Goal: Transaction & Acquisition: Purchase product/service

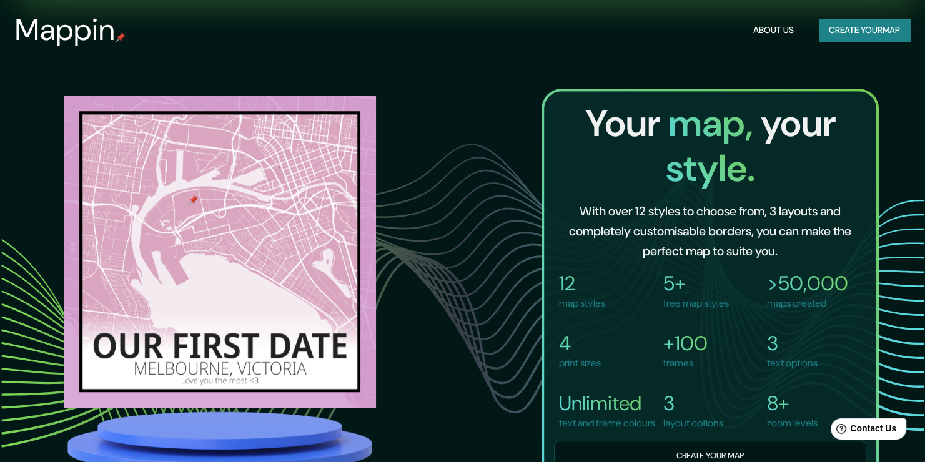
scroll to position [812, 0]
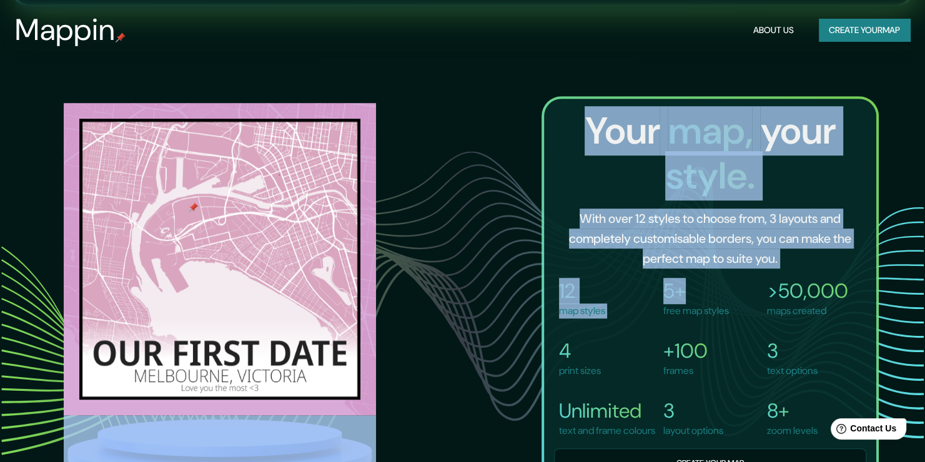
drag, startPoint x: 104, startPoint y: 172, endPoint x: 679, endPoint y: 299, distance: 588.9
click at [692, 301] on div "Your map, your style. With over 12 styles to choose from, 3 layouts and complet…" at bounding box center [462, 293] width 833 height 395
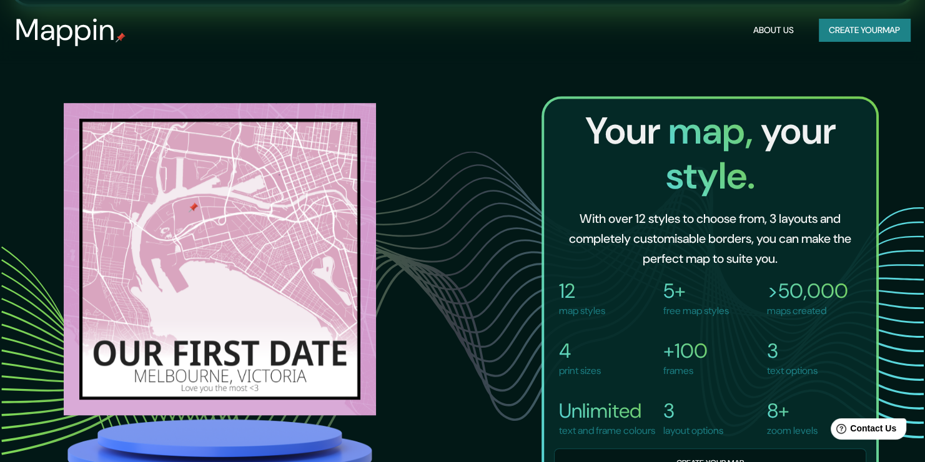
click at [454, 212] on div "Your map, your style. With over 12 styles to choose from, 3 layouts and complet…" at bounding box center [462, 293] width 833 height 395
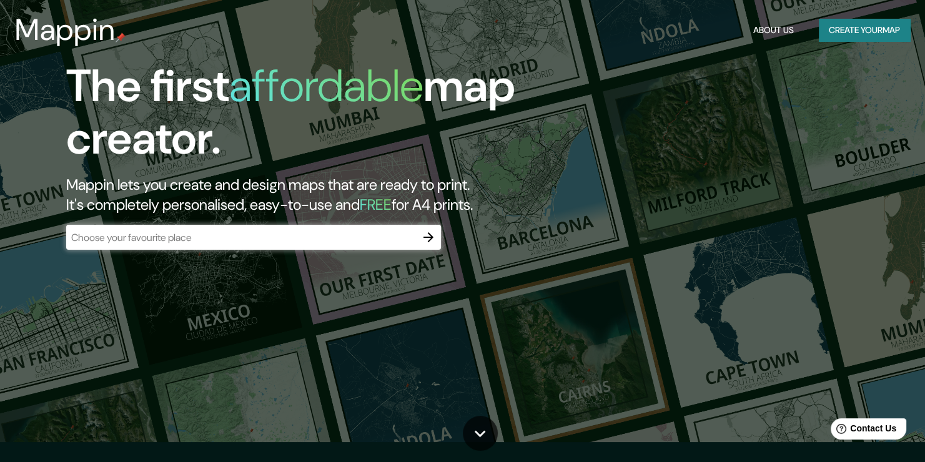
scroll to position [0, 0]
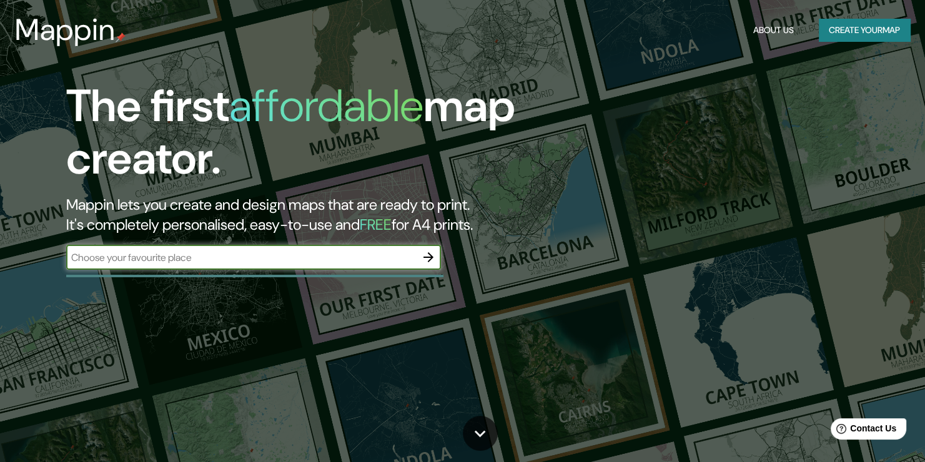
click at [237, 254] on input "text" at bounding box center [241, 257] width 350 height 14
type input "iquique"
click at [428, 245] on button "button" at bounding box center [428, 257] width 25 height 25
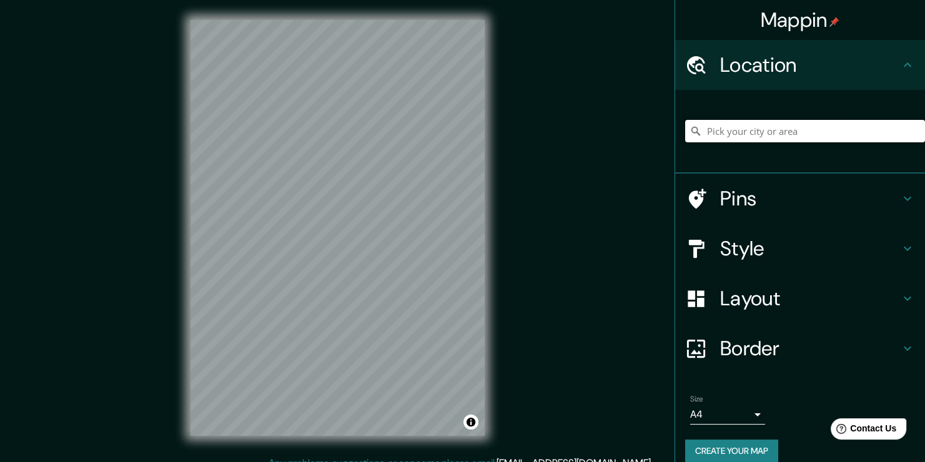
click at [811, 134] on input "Pick your city or area" at bounding box center [805, 131] width 240 height 22
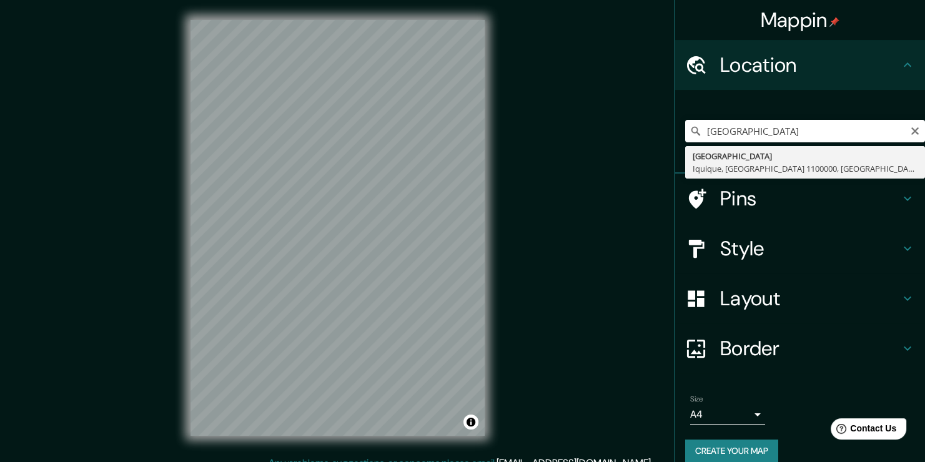
type input "Avenida Reinamar, Iquique, Región de Tarapacá 1100000, Chile"
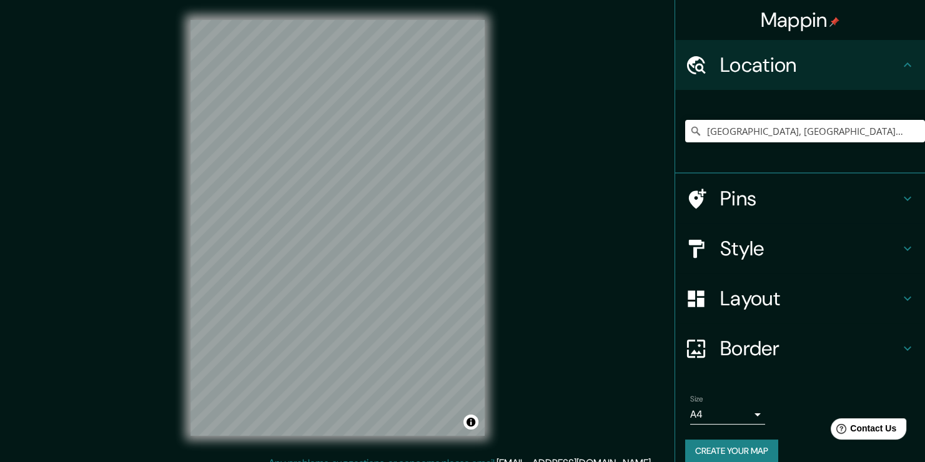
click at [763, 305] on h4 "Layout" at bounding box center [810, 298] width 180 height 25
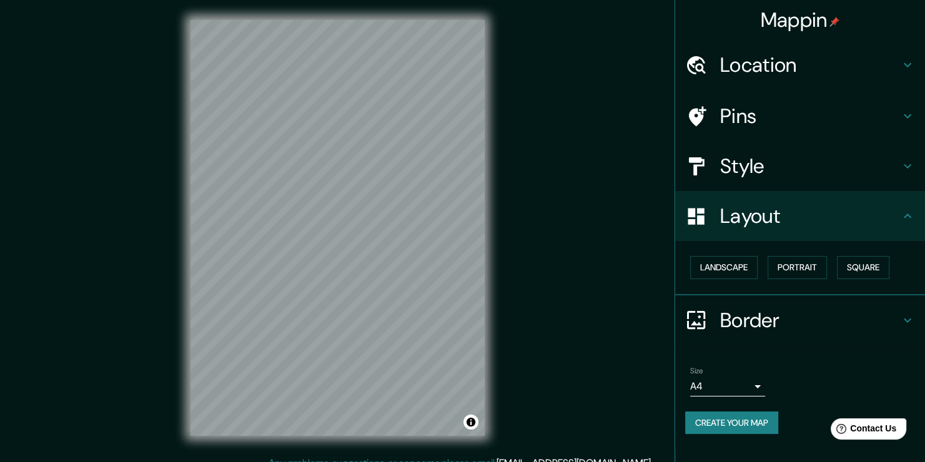
click at [777, 162] on h4 "Style" at bounding box center [810, 166] width 180 height 25
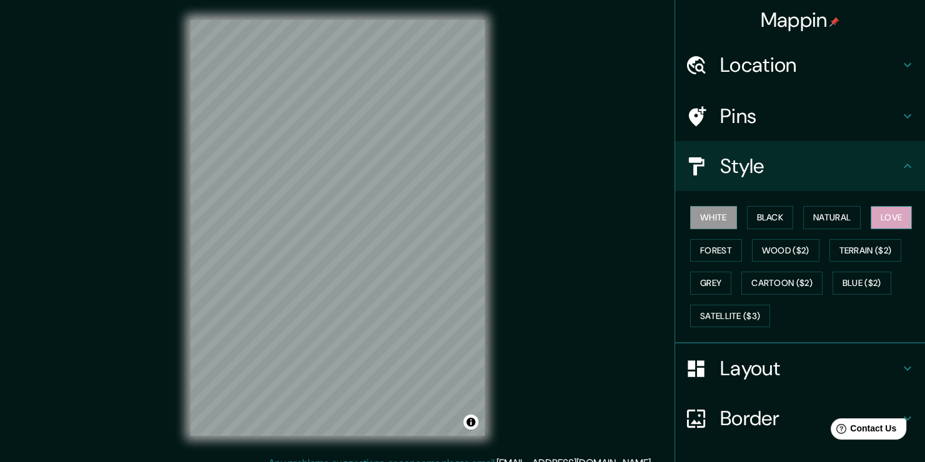
click at [871, 214] on button "Love" at bounding box center [891, 217] width 41 height 23
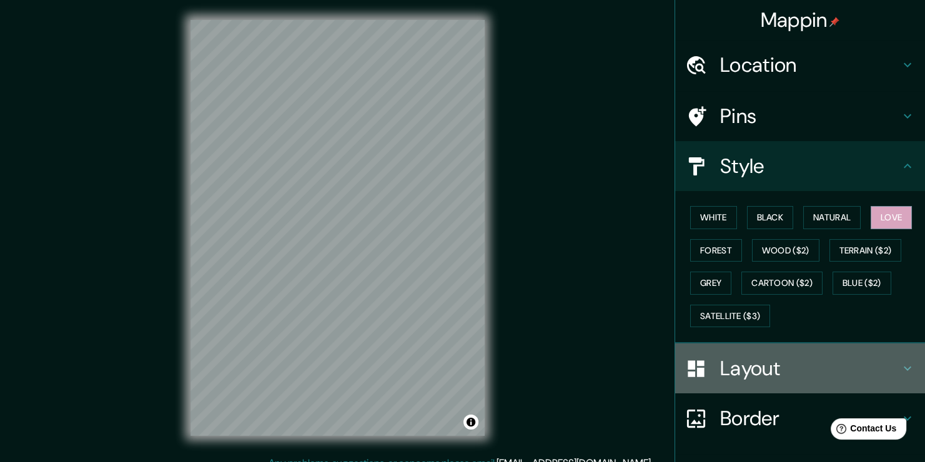
click at [744, 370] on h4 "Layout" at bounding box center [810, 368] width 180 height 25
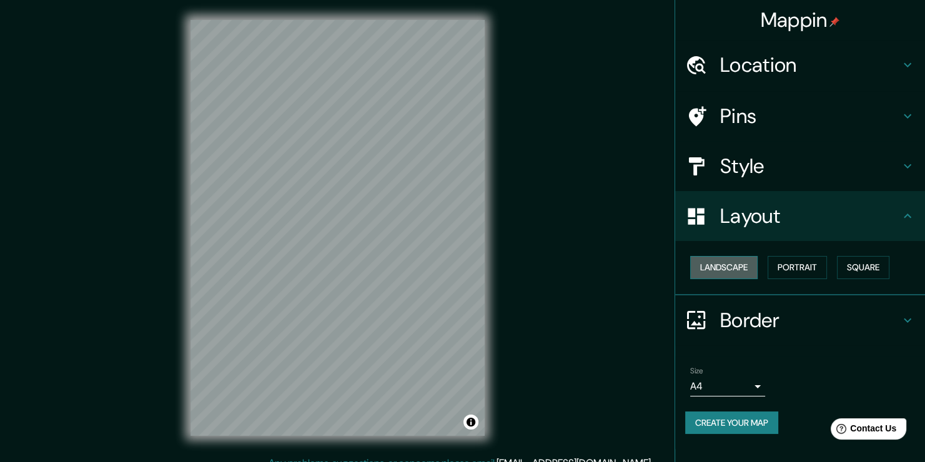
click at [714, 273] on button "Landscape" at bounding box center [723, 267] width 67 height 23
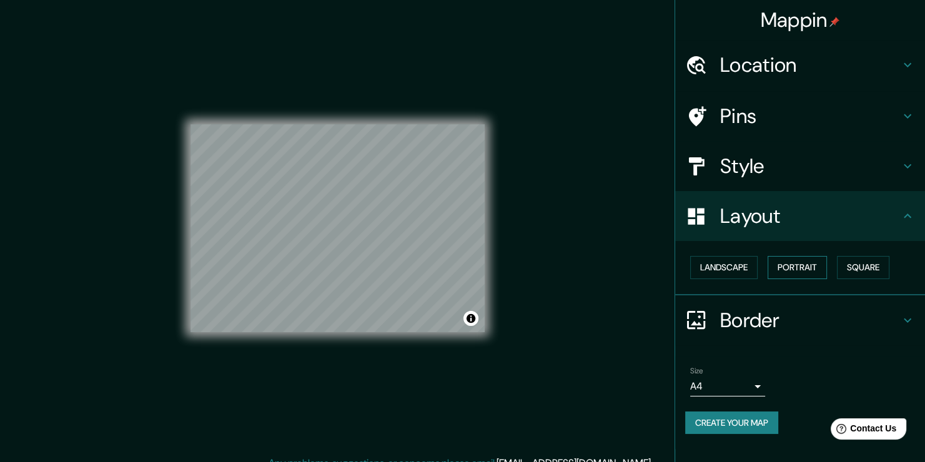
click at [795, 262] on button "Portrait" at bounding box center [797, 267] width 59 height 23
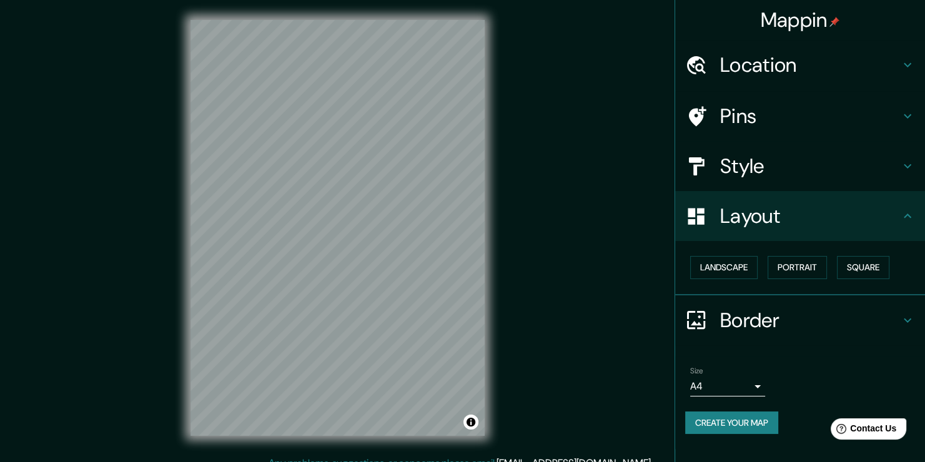
click at [782, 335] on div "Border" at bounding box center [800, 320] width 250 height 50
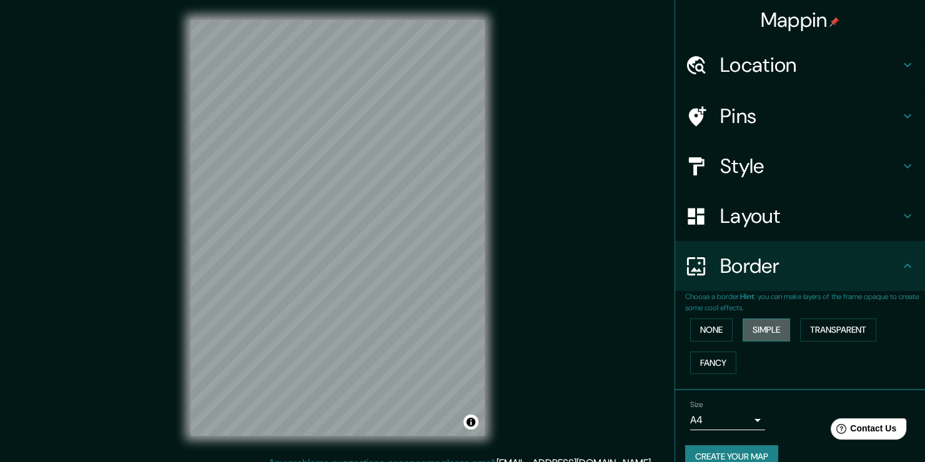
click at [756, 332] on button "Simple" at bounding box center [766, 330] width 47 height 23
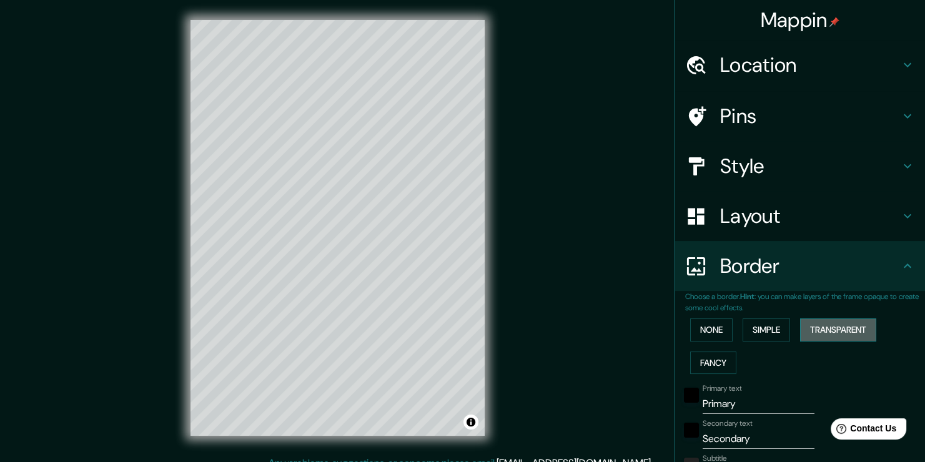
click at [832, 321] on button "Transparent" at bounding box center [838, 330] width 76 height 23
click at [690, 355] on button "Fancy" at bounding box center [713, 363] width 46 height 23
click at [821, 329] on button "Transparent" at bounding box center [838, 330] width 76 height 23
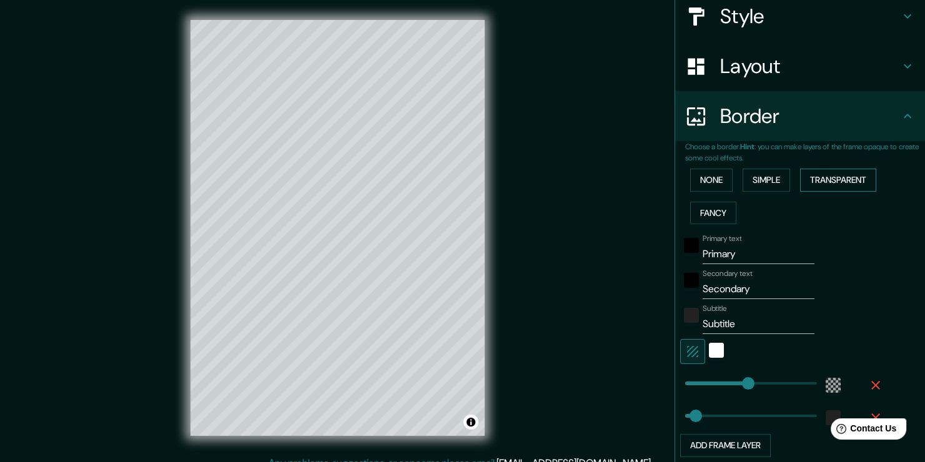
scroll to position [187, 0]
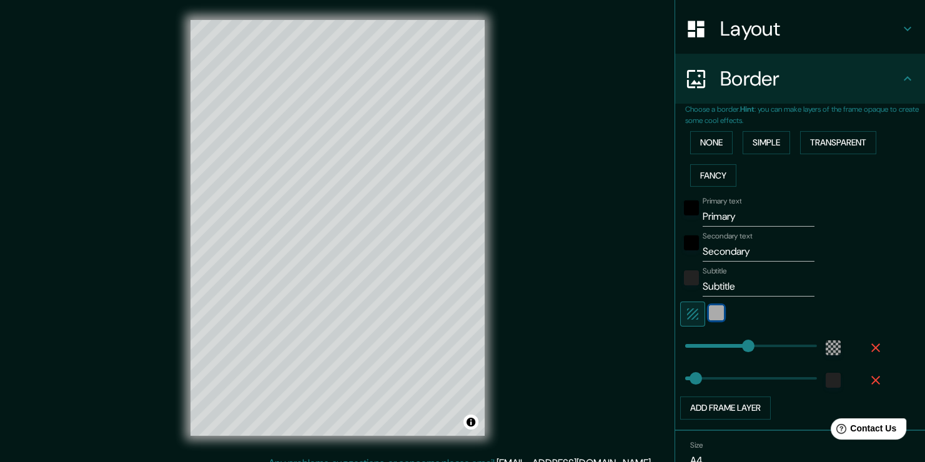
click at [709, 313] on div "white" at bounding box center [716, 312] width 15 height 15
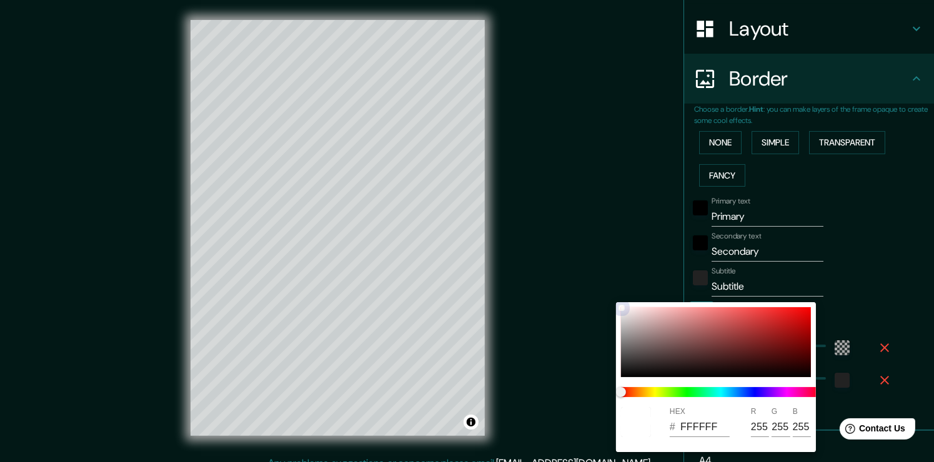
type input "226"
type input "38"
type input "885555"
type input "136"
type input "85"
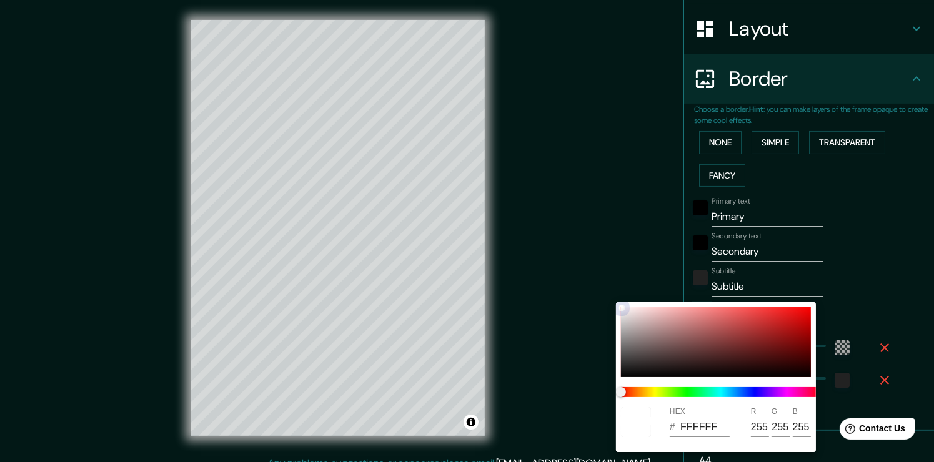
type input "85"
type input "226"
type input "38"
type input "936565"
type input "147"
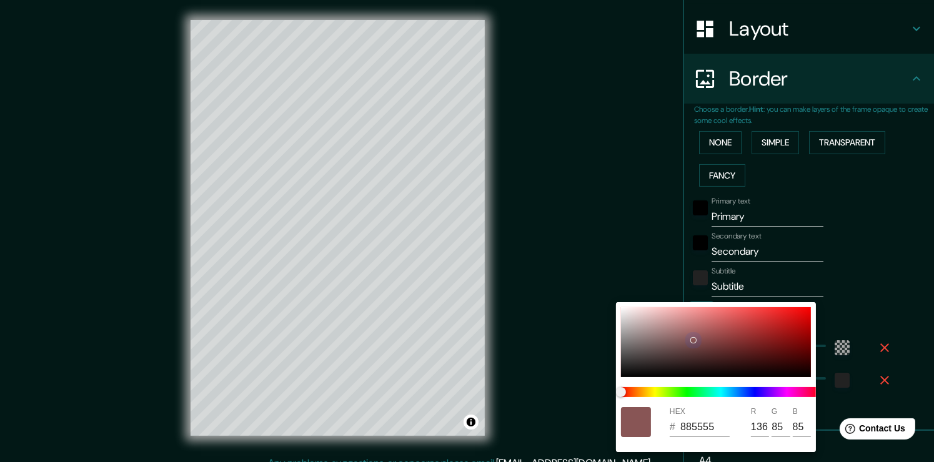
type input "101"
type input "226"
type input "38"
type input "8C7575"
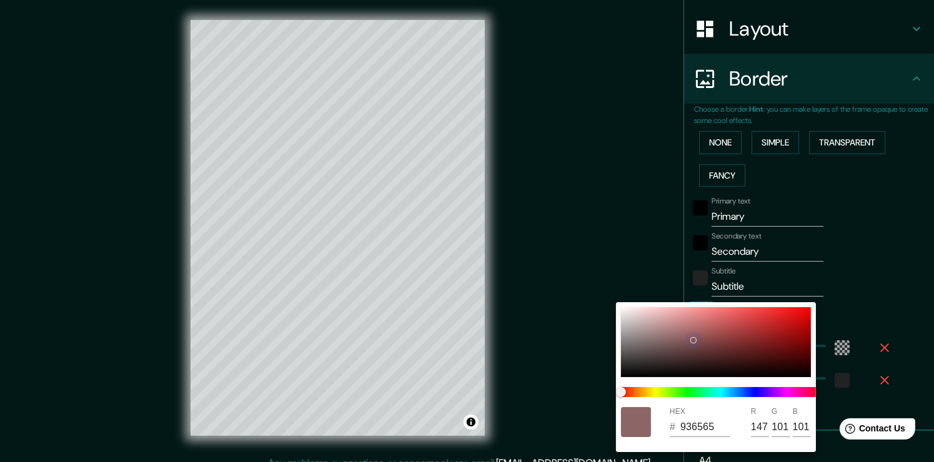
type input "140"
type input "117"
type input "226"
type input "38"
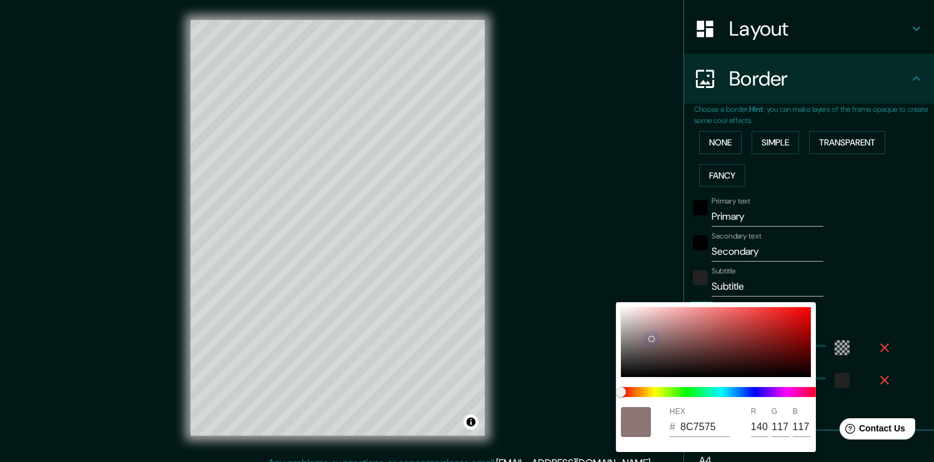
type input "887373"
type input "136"
type input "115"
type input "226"
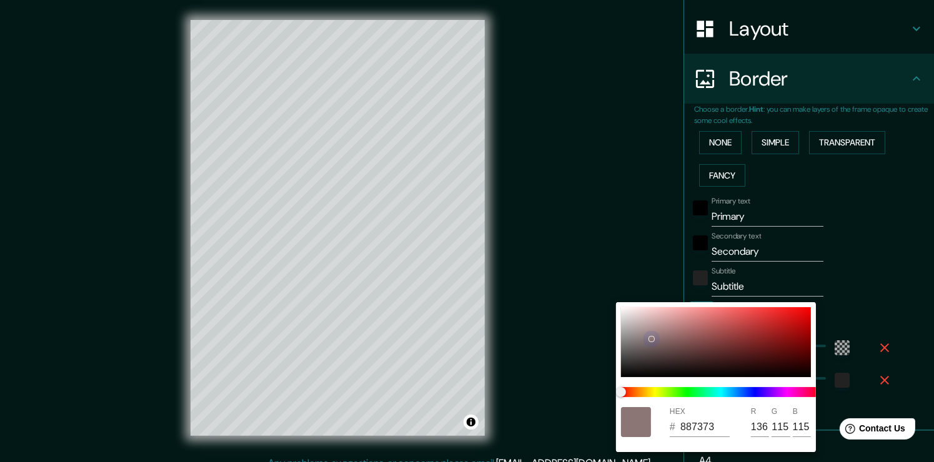
type input "38"
type input "837373"
type input "131"
type input "226"
type input "38"
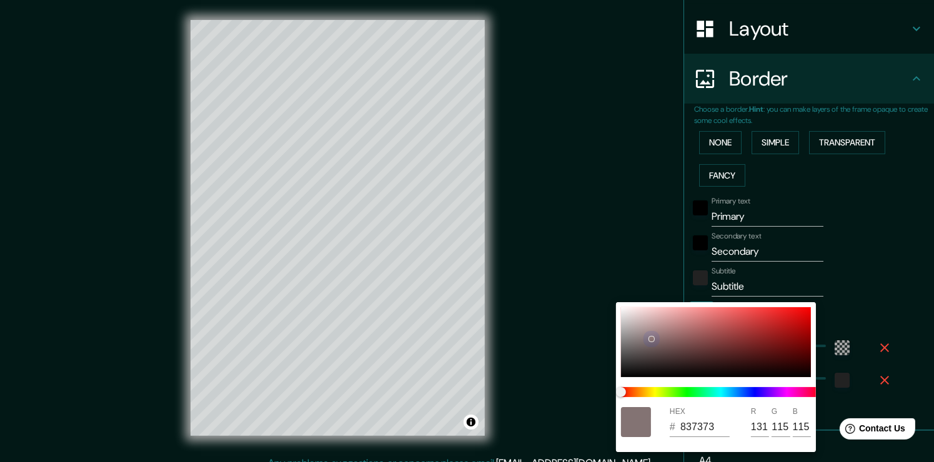
type input "7E7171"
type input "126"
type input "113"
type input "226"
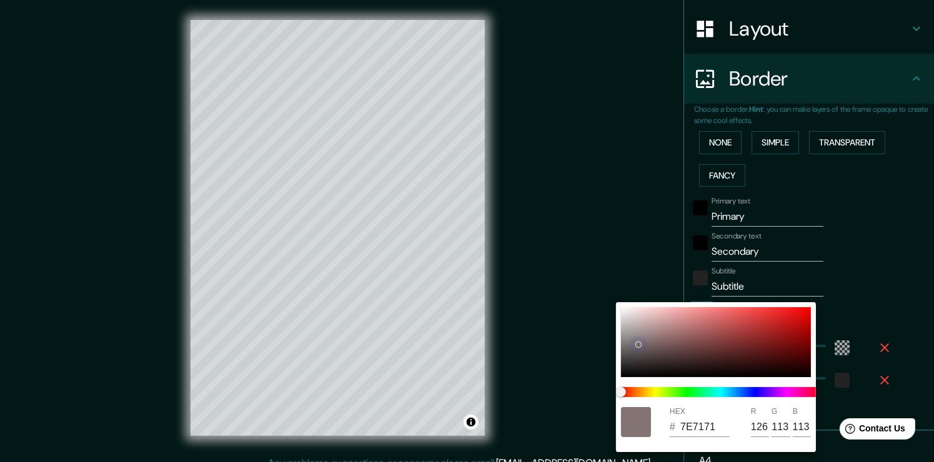
type input "38"
type input "776C6C"
type input "119"
type input "108"
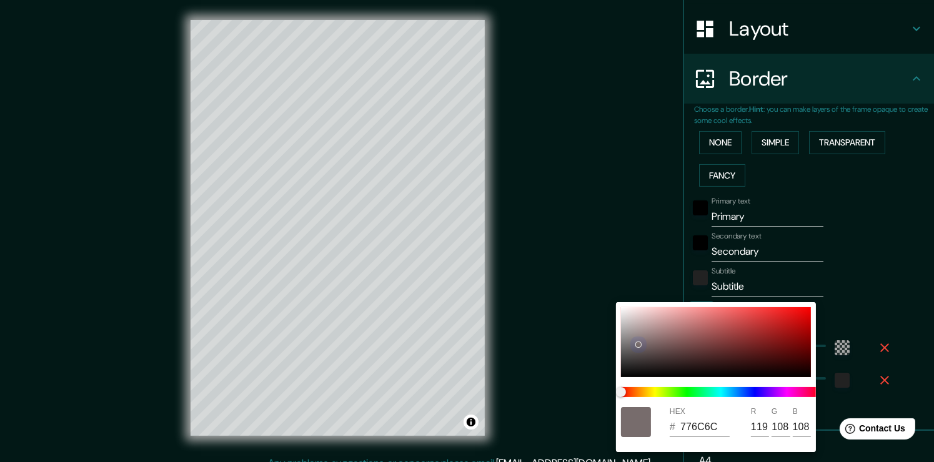
type input "226"
type input "38"
type input "776D6D"
type input "109"
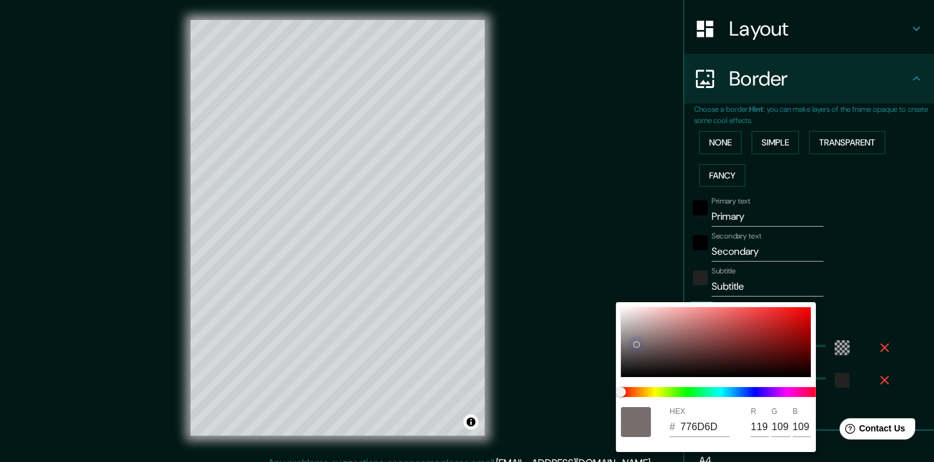
type input "226"
type input "38"
type input "EDE6E6"
type input "237"
type input "230"
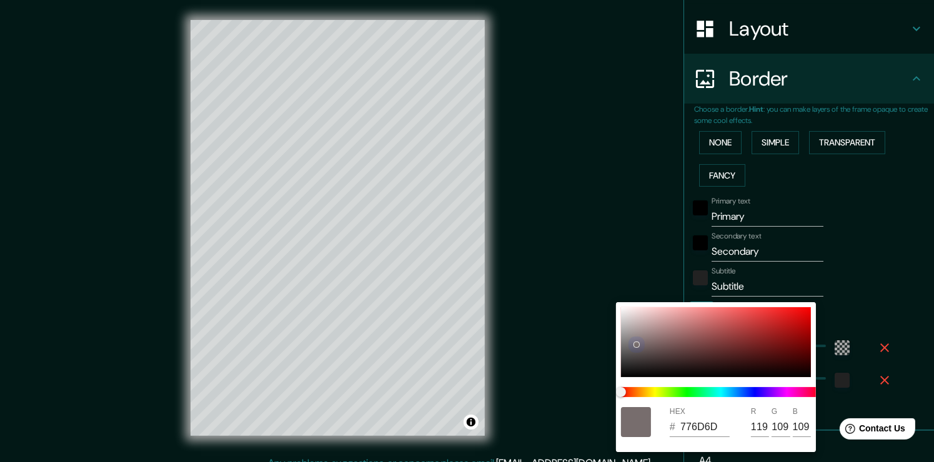
type input "230"
type input "226"
type input "38"
type input "FFFEFE"
type input "255"
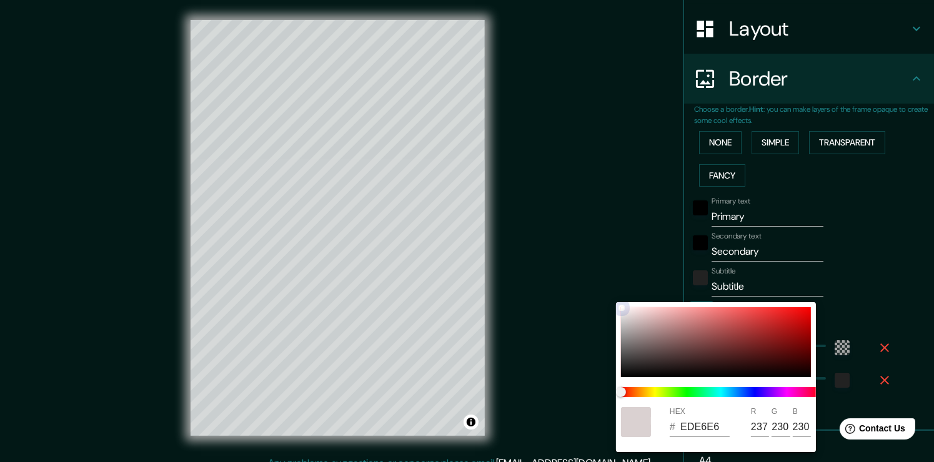
type input "254"
type input "226"
type input "38"
type input "FFFFFF"
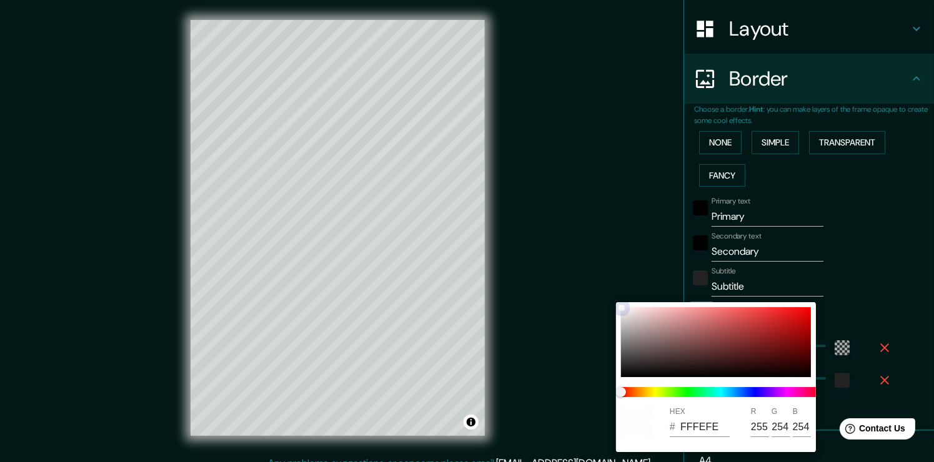
type input "255"
type input "226"
type input "38"
type input "BAA4A4"
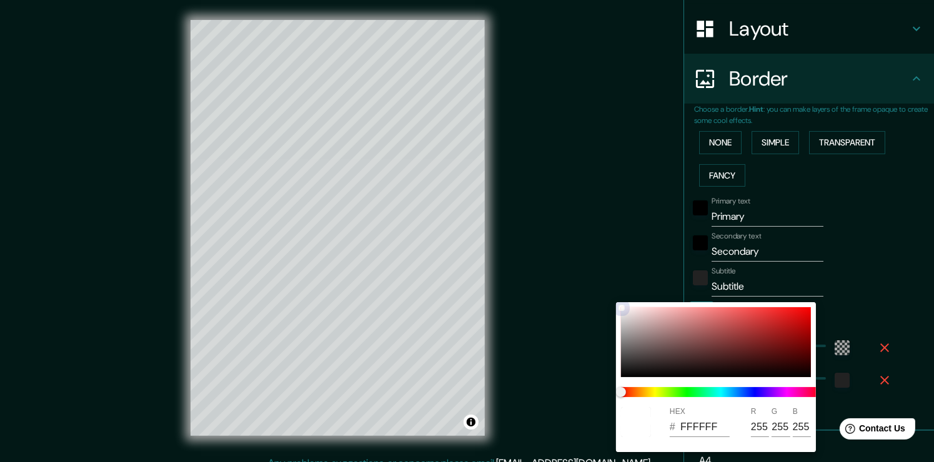
type input "186"
type input "164"
type input "226"
type input "38"
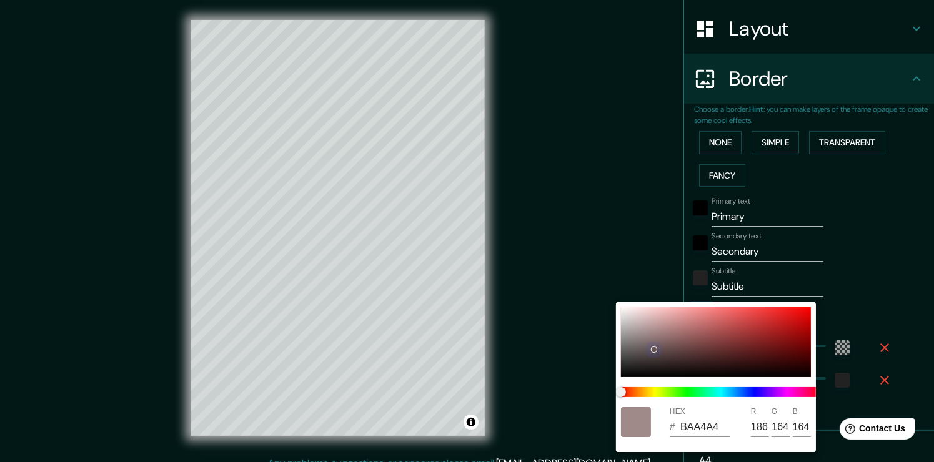
type input "675656"
type input "103"
type input "86"
type input "226"
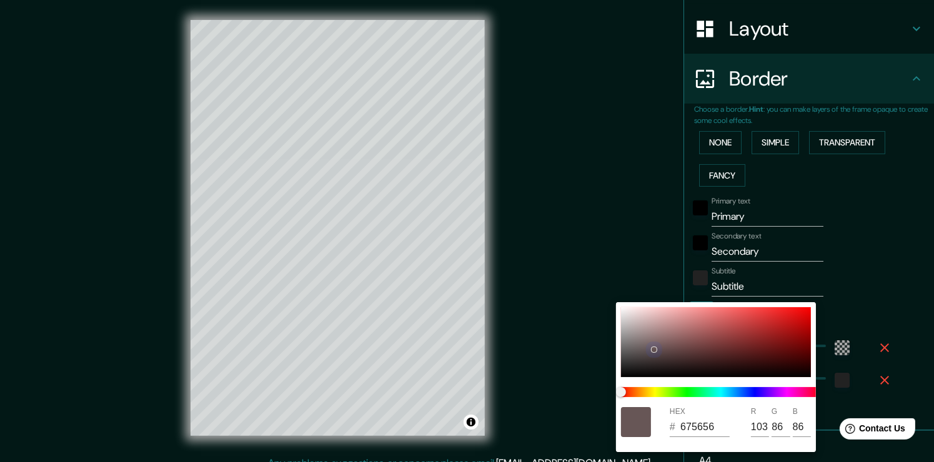
type input "38"
type input "635252"
type input "99"
type input "82"
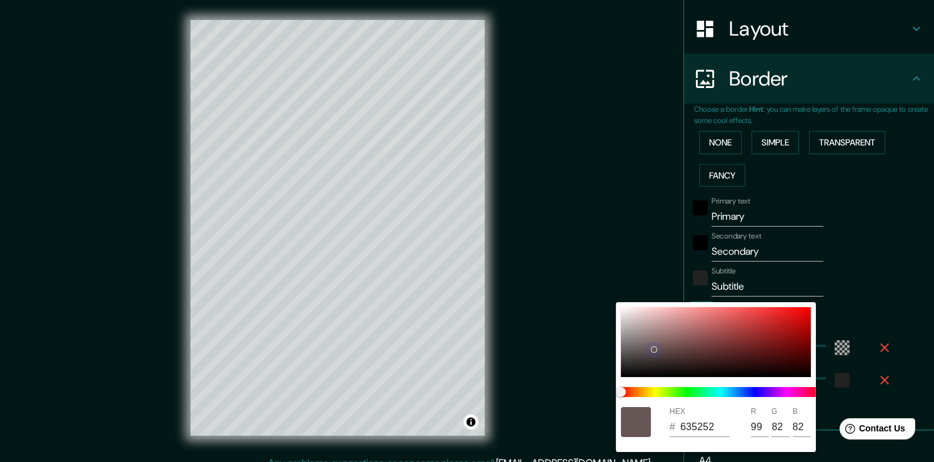
type input "226"
type input "38"
type input "226"
type input "38"
type input "816060"
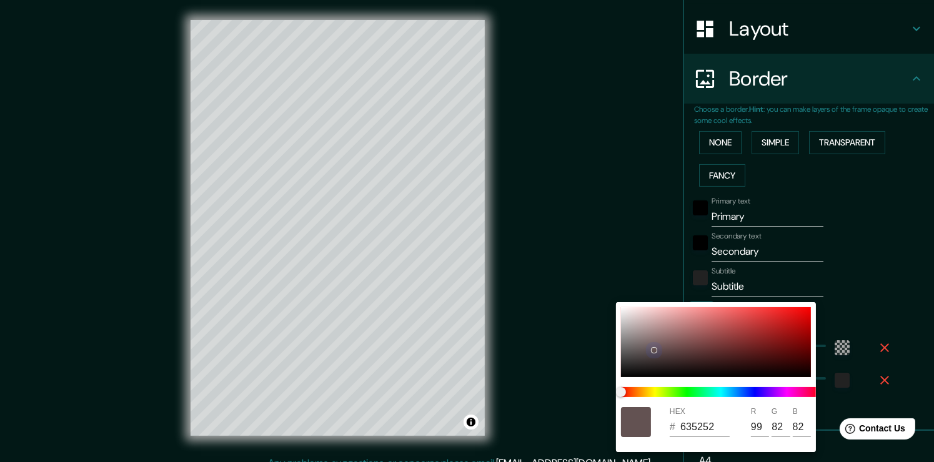
type input "129"
type input "96"
type input "226"
type input "38"
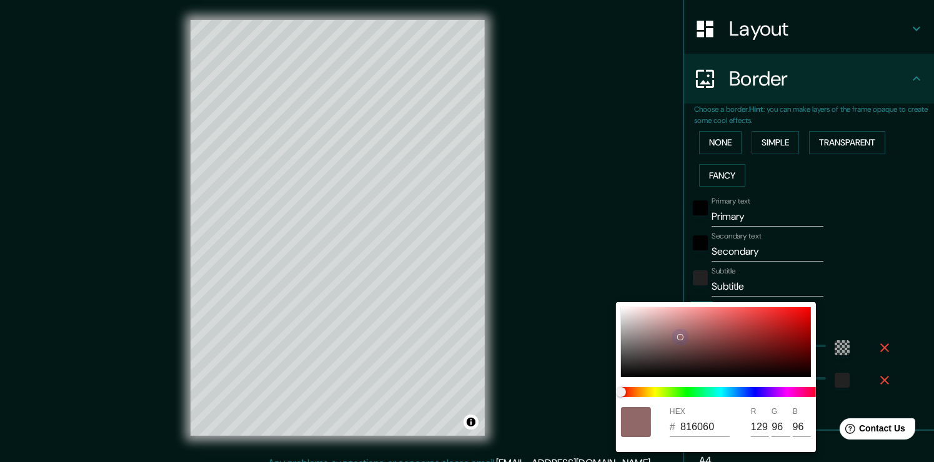
type input "936666"
type input "147"
type input "102"
type input "226"
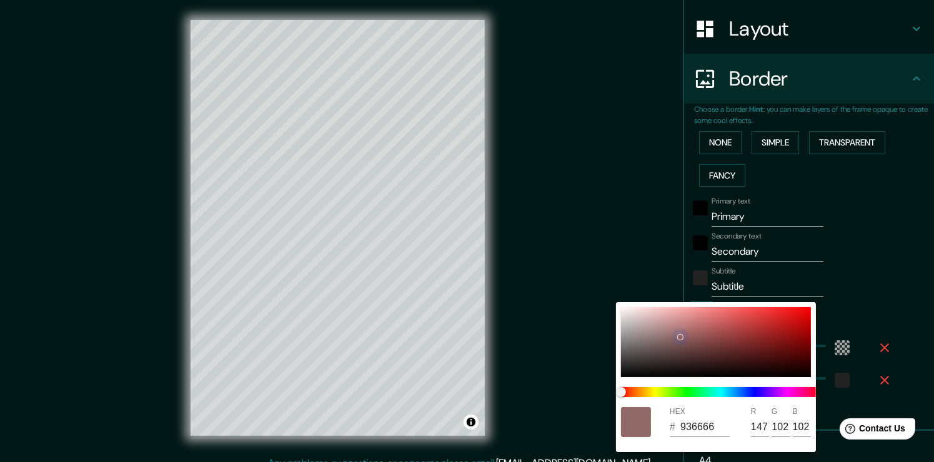
type input "38"
type input "986363"
type input "152"
type input "99"
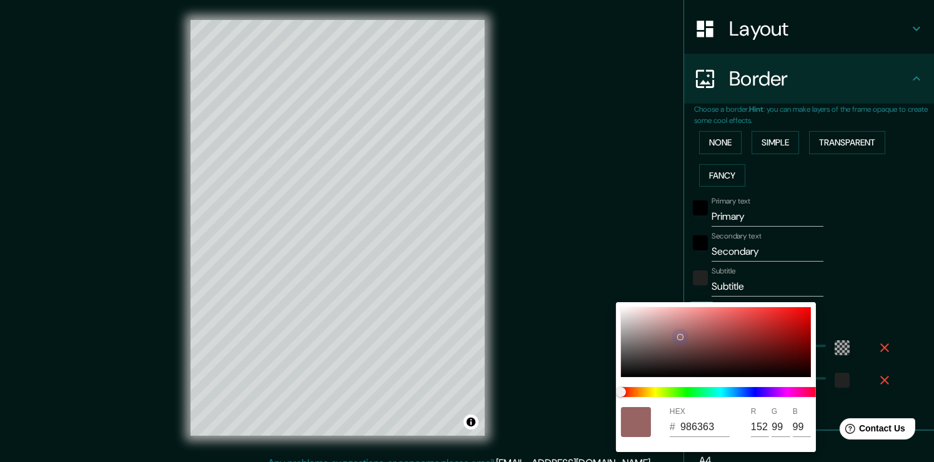
type input "226"
type input "38"
type input "A16161"
type input "161"
type input "97"
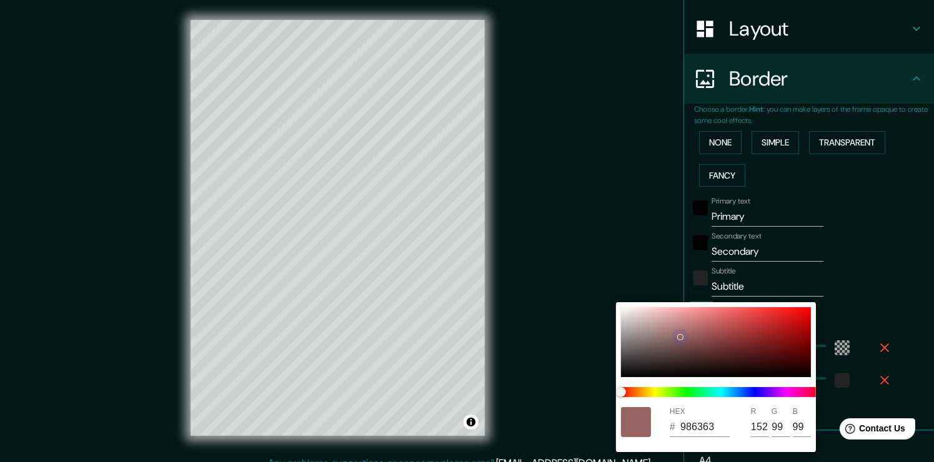
type input "97"
type input "226"
type input "38"
type input "A35353"
type input "163"
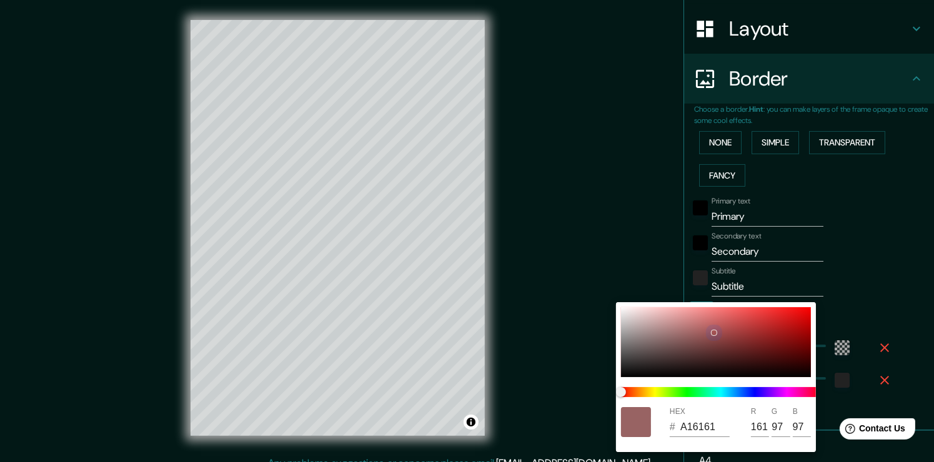
type input "83"
type input "226"
type input "38"
type input "A54949"
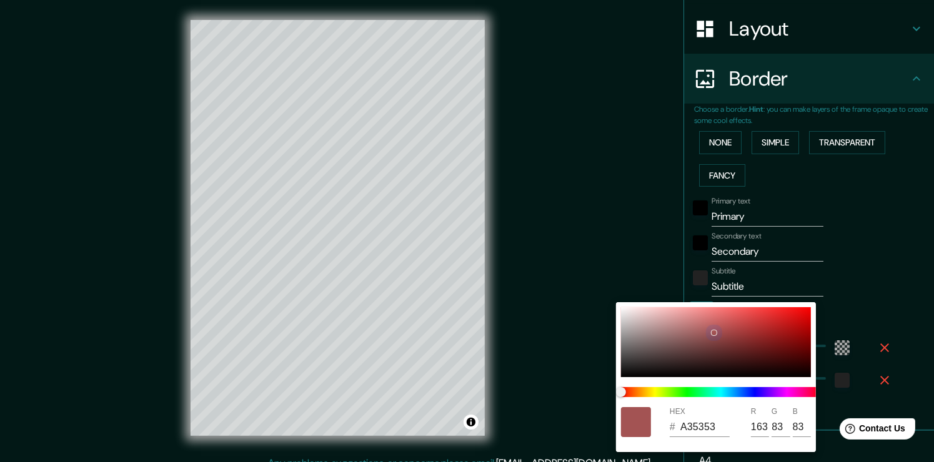
type input "165"
type input "73"
type input "226"
type input "38"
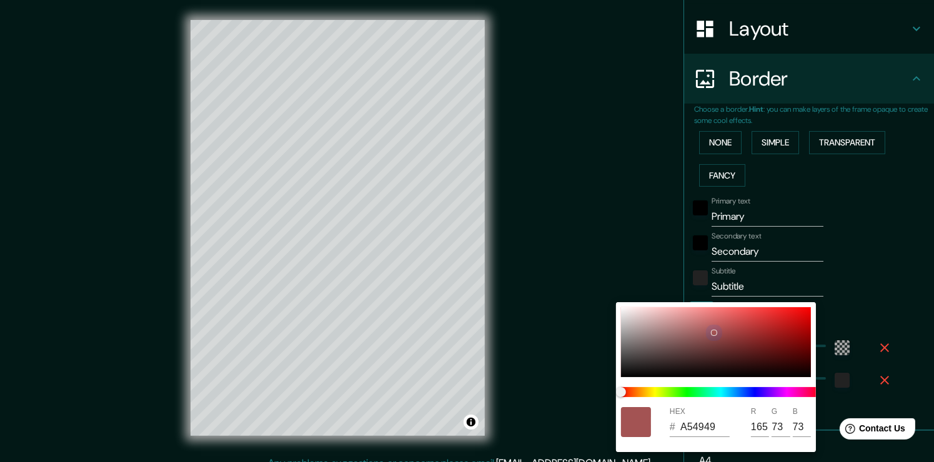
type input "A54848"
type input "72"
type input "226"
type input "38"
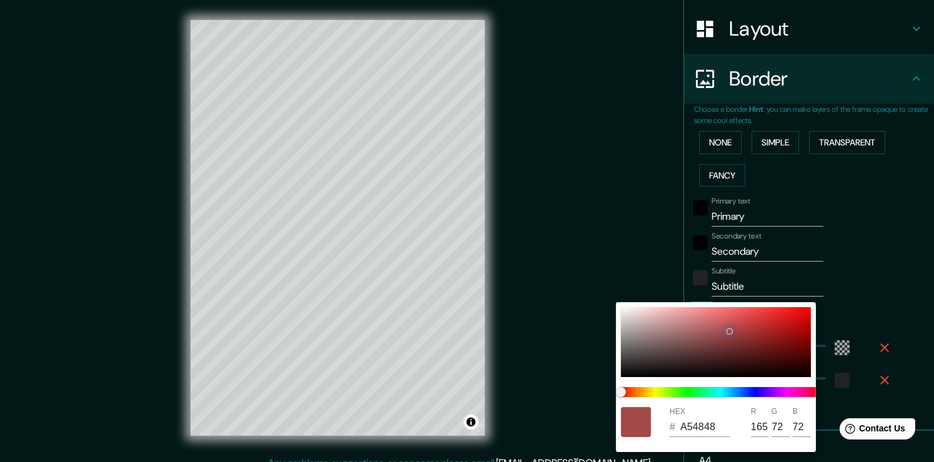
type input "A84848"
type input "168"
type input "226"
type input "38"
type input "AC4545"
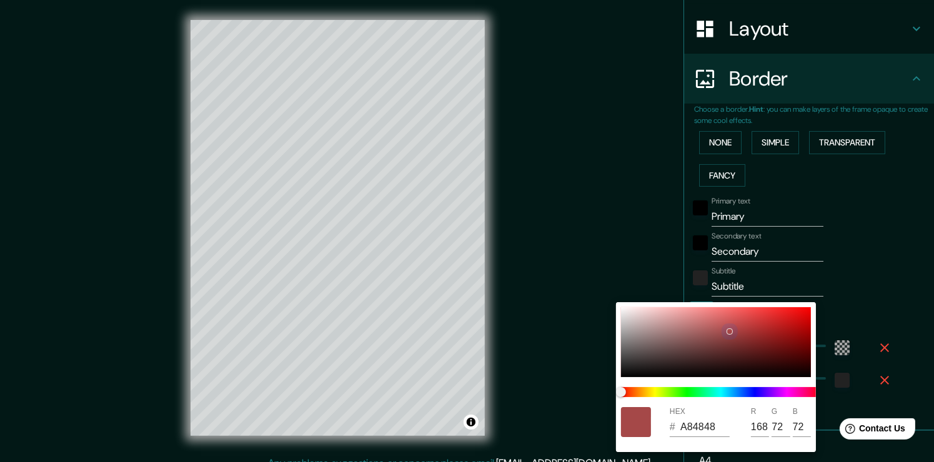
type input "172"
type input "69"
type input "226"
type input "38"
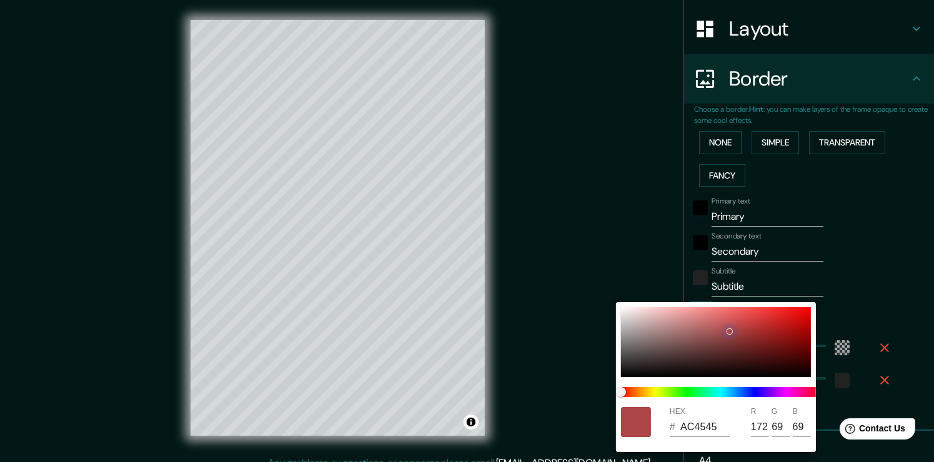
type input "B54444"
type input "181"
type input "68"
type input "226"
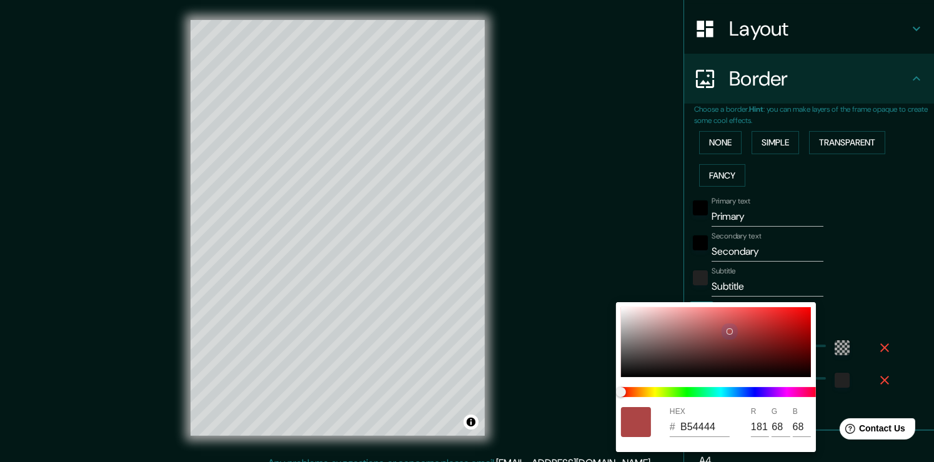
type input "38"
type input "BF4343"
type input "191"
type input "67"
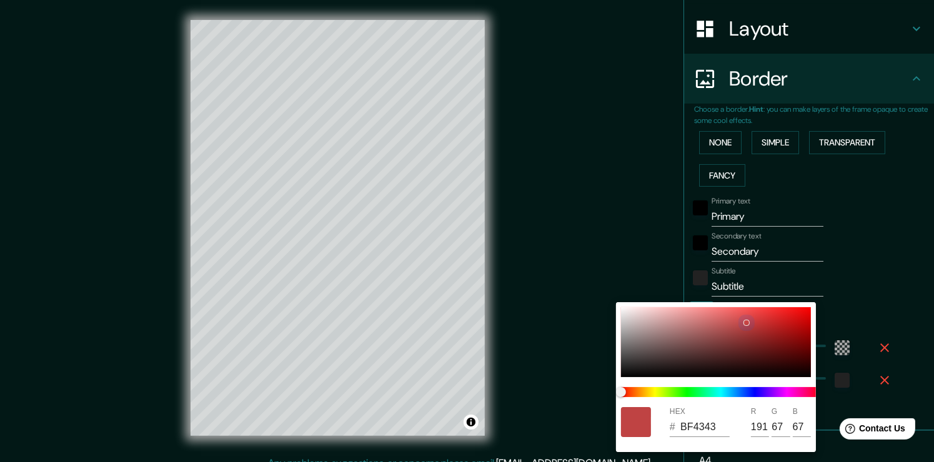
type input "226"
type input "38"
type input "C84343"
type input "200"
type input "226"
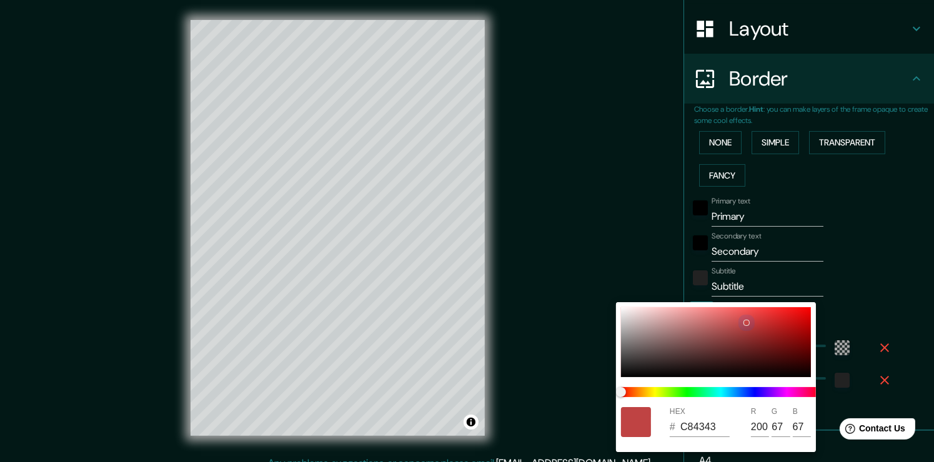
type input "38"
type input "D14545"
type input "209"
type input "69"
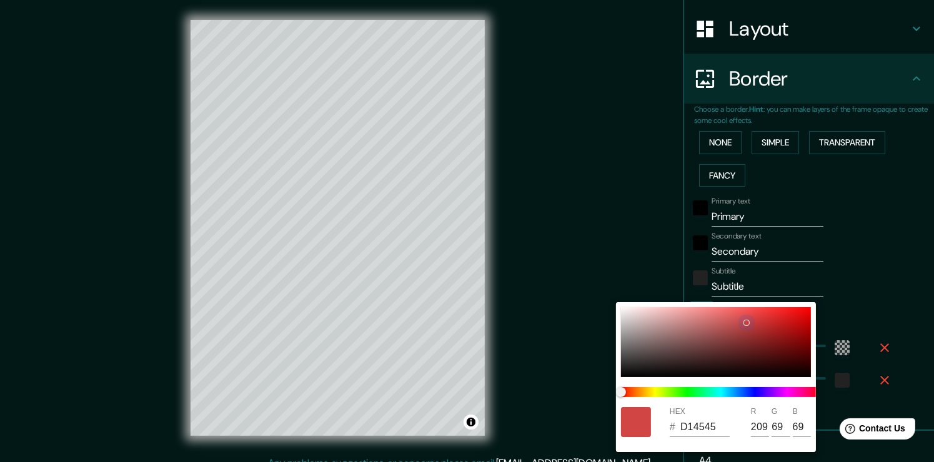
type input "226"
type input "38"
type input "D84747"
type input "216"
type input "71"
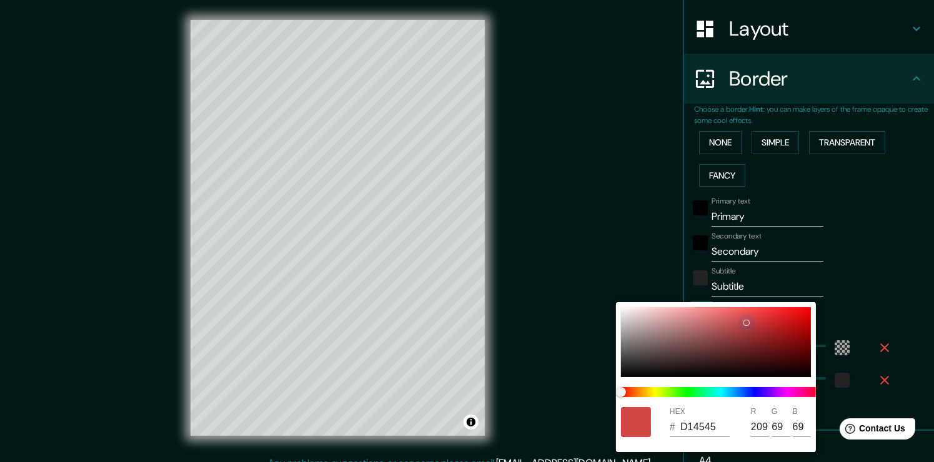
type input "71"
type input "226"
type input "38"
type input "DF4848"
type input "223"
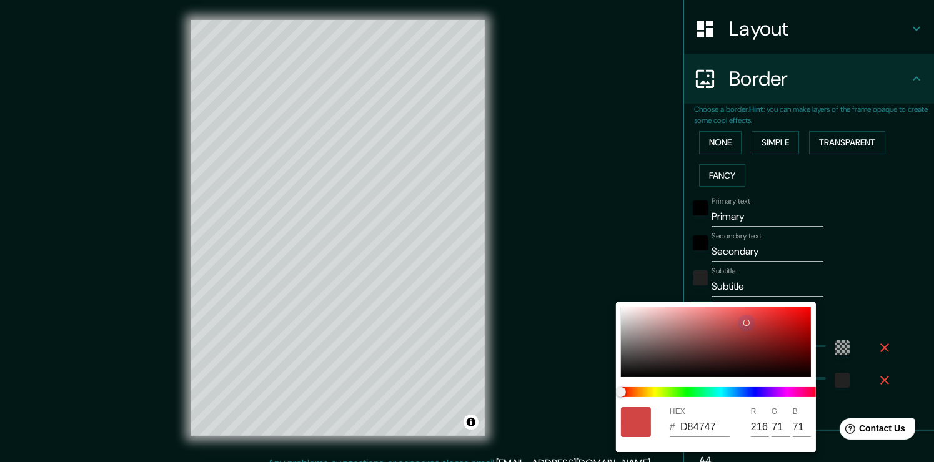
type input "72"
type input "226"
type input "38"
type input "DF8E8E"
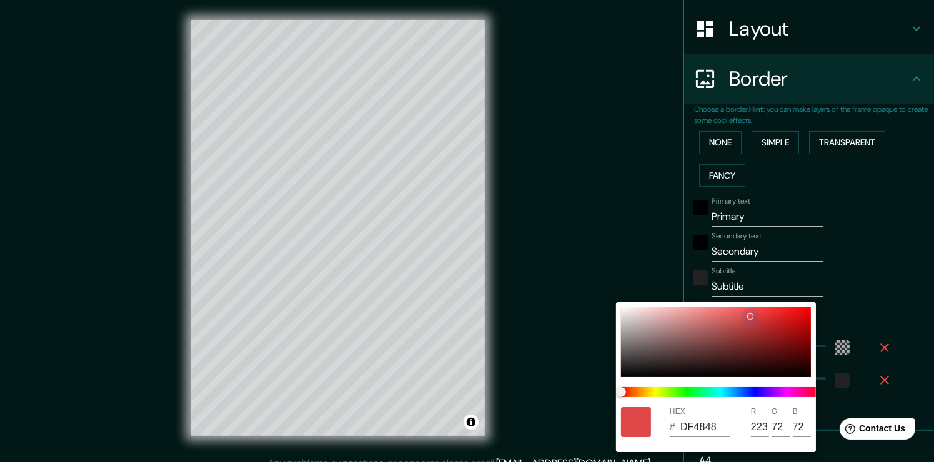
type input "142"
type input "226"
type input "38"
type input "C18181"
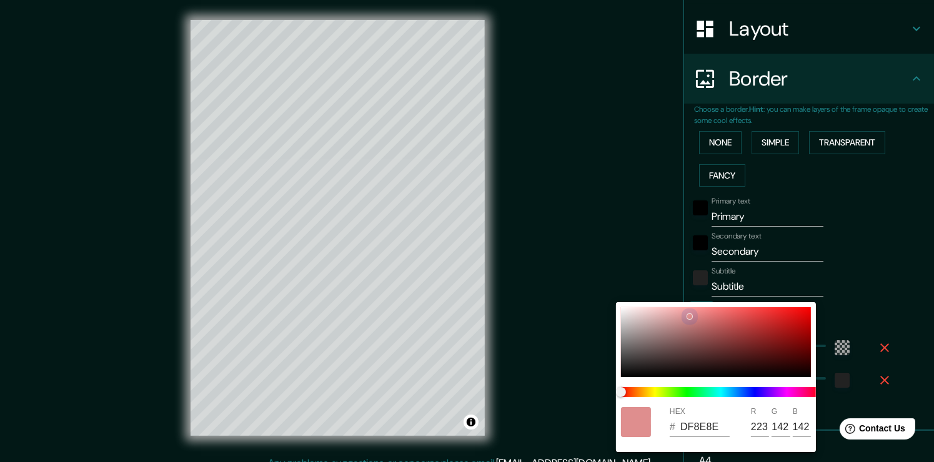
type input "193"
type input "129"
type input "226"
type input "38"
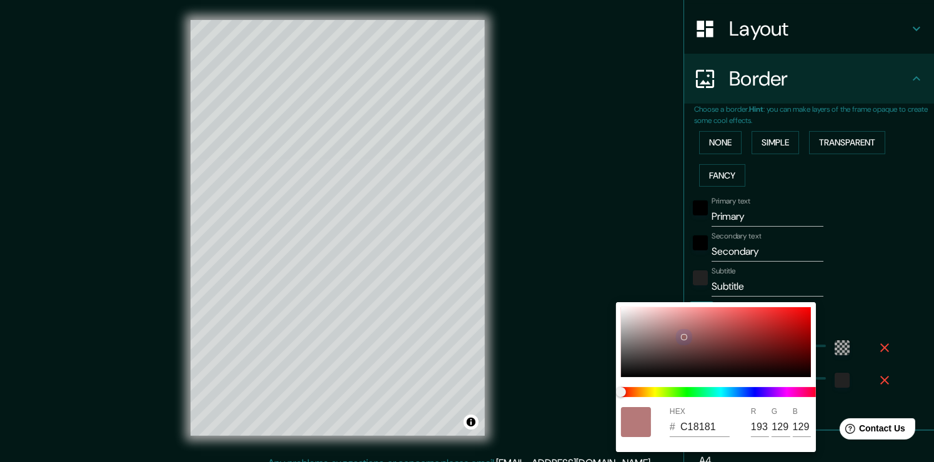
type input "936262"
type input "147"
type input "98"
type input "226"
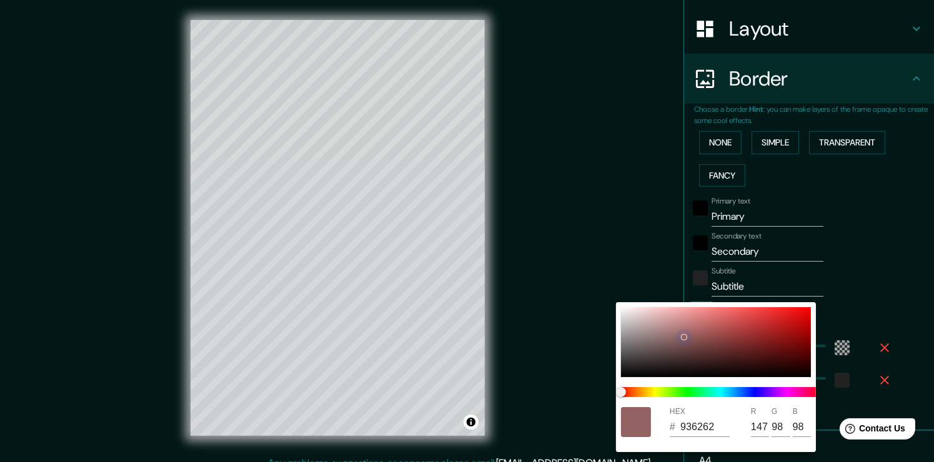
type input "38"
type input "7E5353"
type input "126"
type input "83"
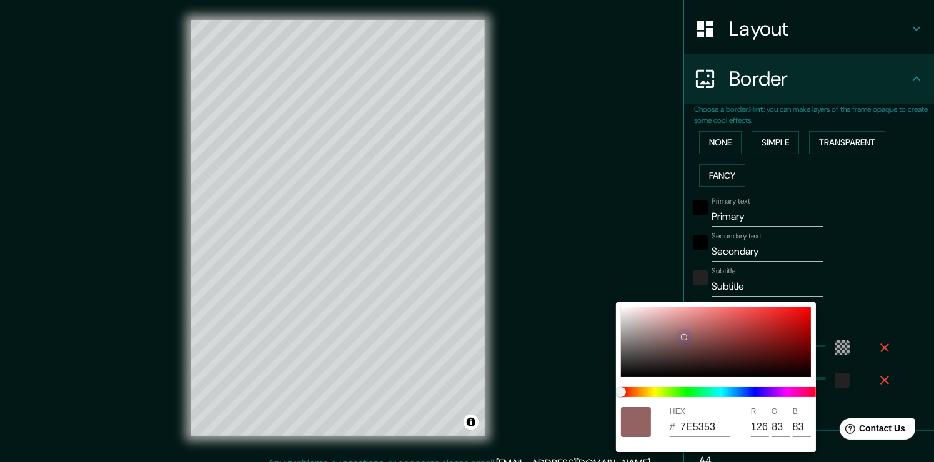
type input "226"
type input "38"
type input "6C4444"
type input "108"
type input "68"
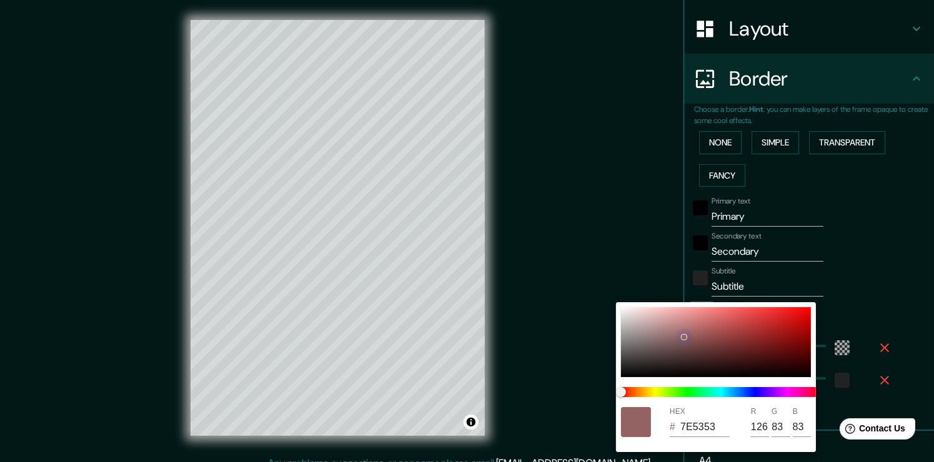
type input "68"
type input "226"
type input "38"
drag, startPoint x: 702, startPoint y: 348, endPoint x: 693, endPoint y: 312, distance: 36.7
click at [693, 312] on div at bounding box center [716, 342] width 190 height 70
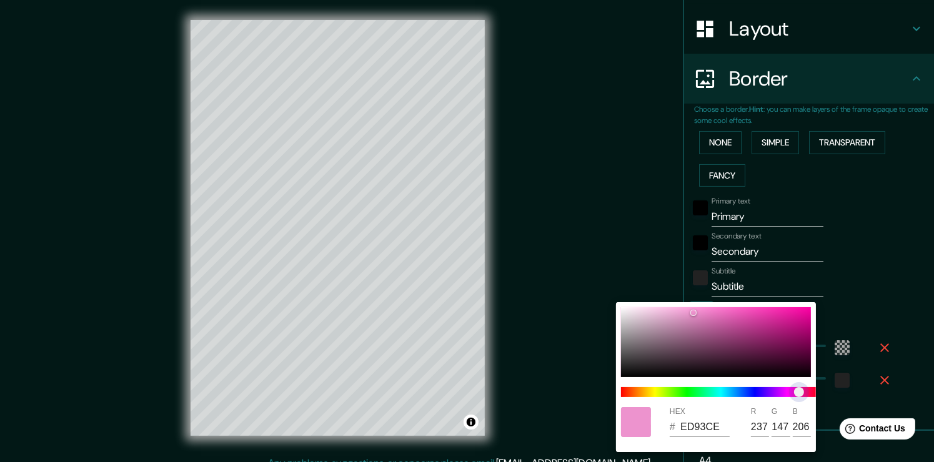
drag, startPoint x: 791, startPoint y: 391, endPoint x: 799, endPoint y: 391, distance: 7.5
click at [799, 391] on span at bounding box center [721, 392] width 200 height 10
drag, startPoint x: 694, startPoint y: 315, endPoint x: 666, endPoint y: 320, distance: 28.5
click at [666, 320] on div at bounding box center [667, 320] width 5 height 5
drag, startPoint x: 859, startPoint y: 239, endPoint x: 859, endPoint y: 247, distance: 8.7
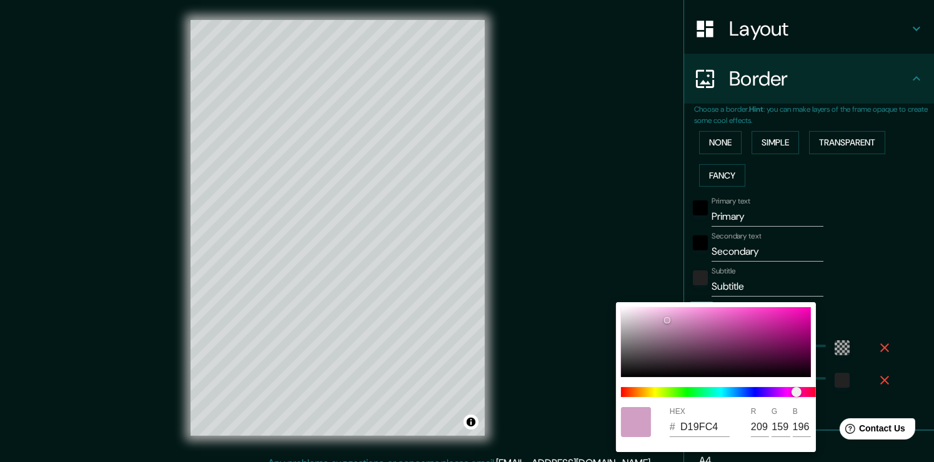
click at [859, 246] on div at bounding box center [467, 231] width 934 height 462
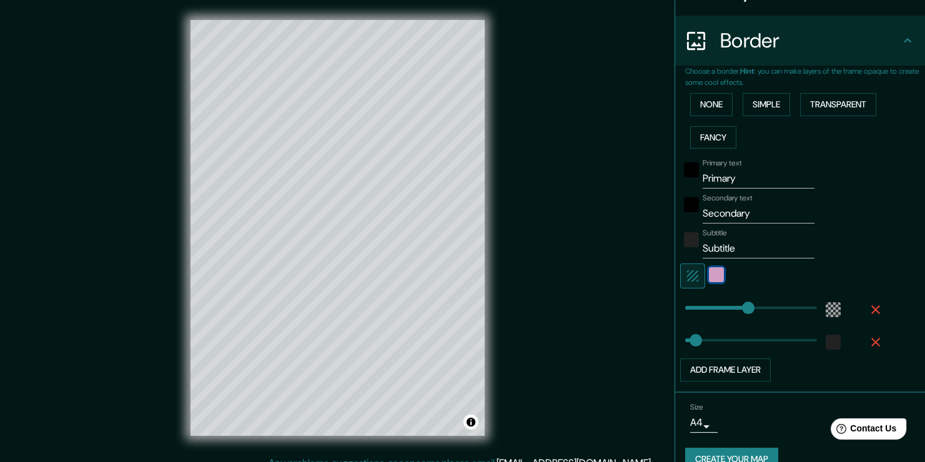
scroll to position [247, 0]
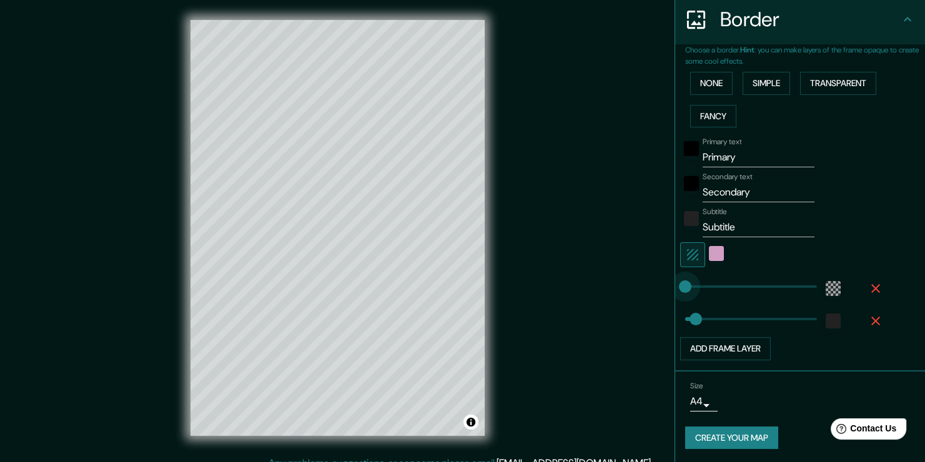
drag, startPoint x: 741, startPoint y: 289, endPoint x: 646, endPoint y: 307, distance: 96.6
drag, startPoint x: 681, startPoint y: 292, endPoint x: 725, endPoint y: 292, distance: 43.7
drag, startPoint x: 726, startPoint y: 288, endPoint x: 673, endPoint y: 295, distance: 54.1
drag, startPoint x: 694, startPoint y: 324, endPoint x: 745, endPoint y: 326, distance: 50.6
drag, startPoint x: 747, startPoint y: 325, endPoint x: 802, endPoint y: 322, distance: 55.0
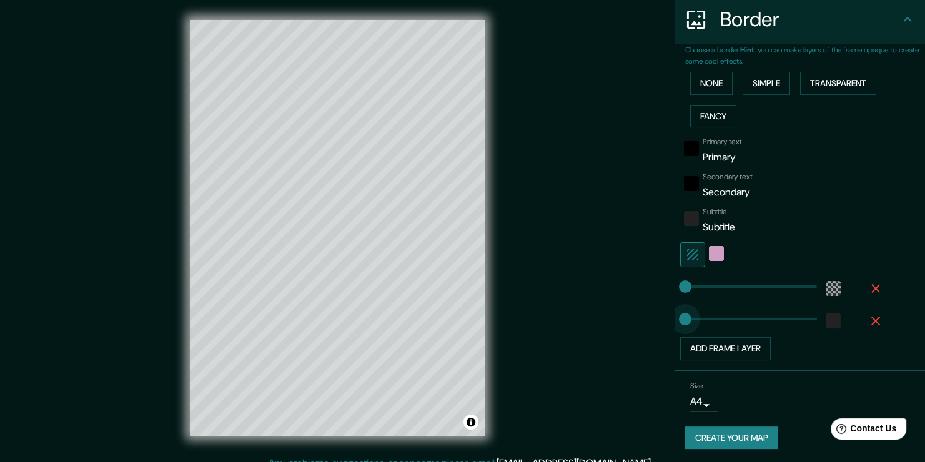
drag, startPoint x: 791, startPoint y: 322, endPoint x: 652, endPoint y: 342, distance: 140.8
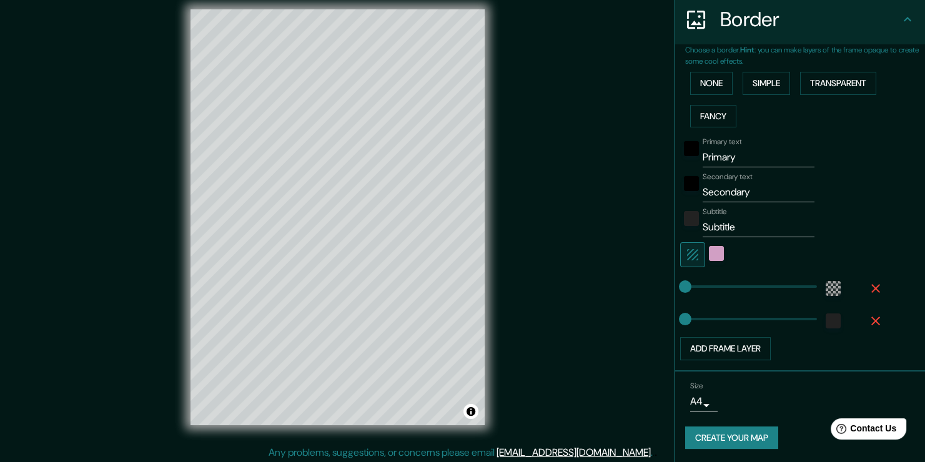
scroll to position [14, 0]
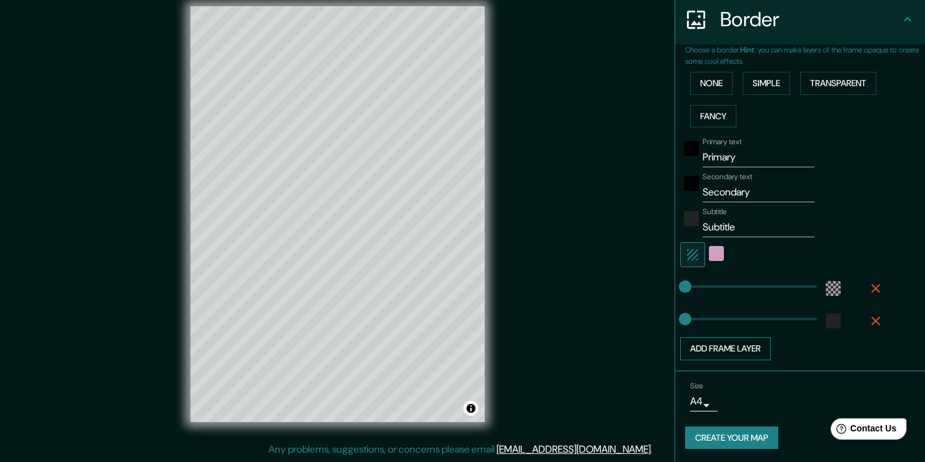
click at [747, 355] on button "Add frame layer" at bounding box center [725, 348] width 91 height 23
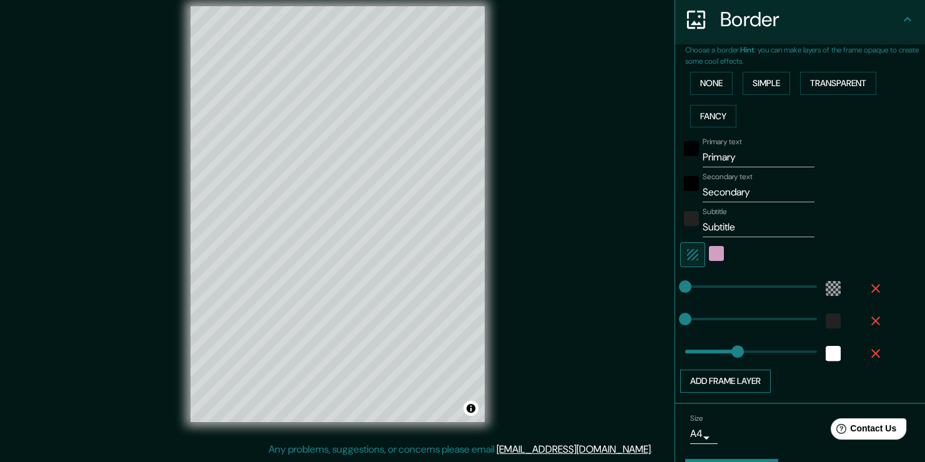
click at [715, 381] on button "Add frame layer" at bounding box center [725, 381] width 91 height 23
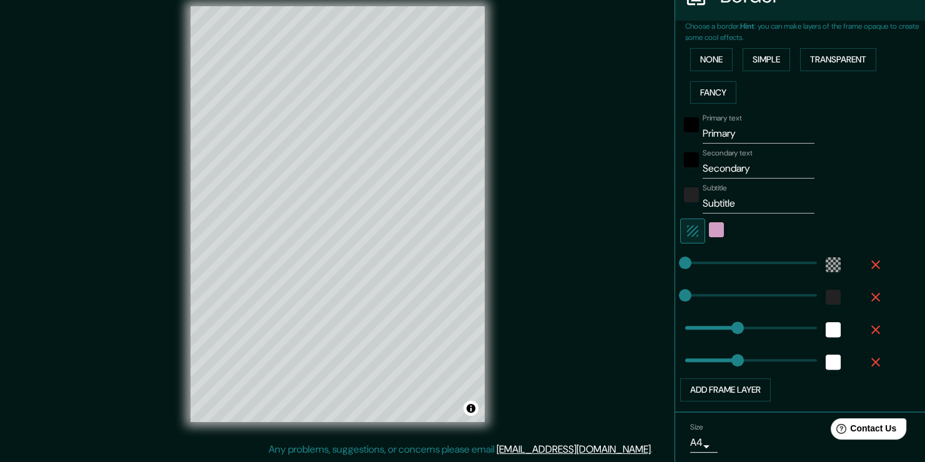
scroll to position [249, 0]
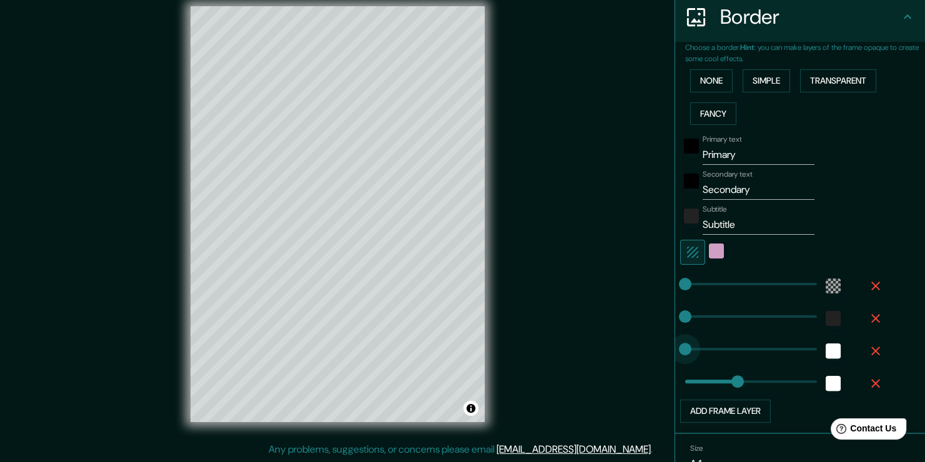
drag, startPoint x: 684, startPoint y: 352, endPoint x: 660, endPoint y: 357, distance: 24.1
drag, startPoint x: 723, startPoint y: 378, endPoint x: 654, endPoint y: 392, distance: 70.2
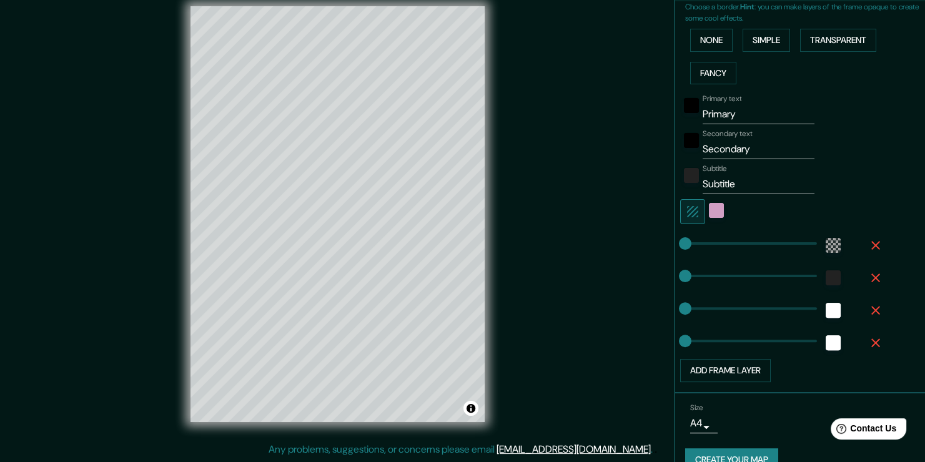
scroll to position [312, 0]
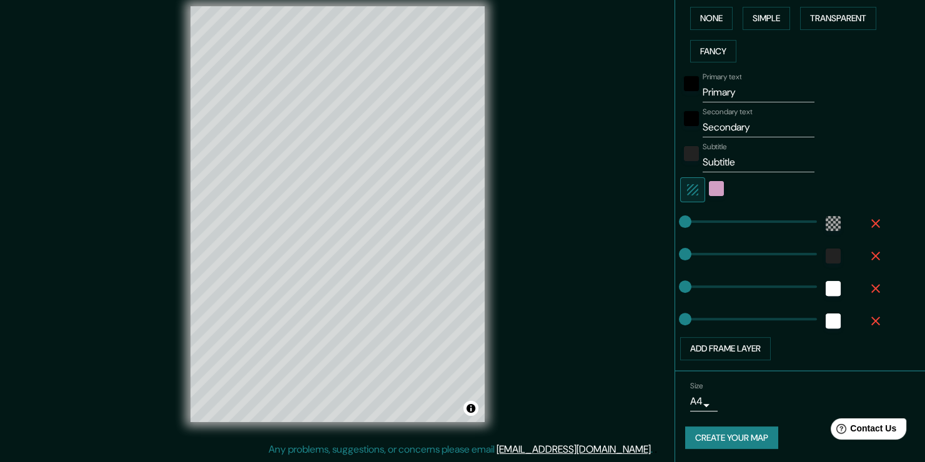
click at [719, 430] on button "Create your map" at bounding box center [731, 438] width 93 height 23
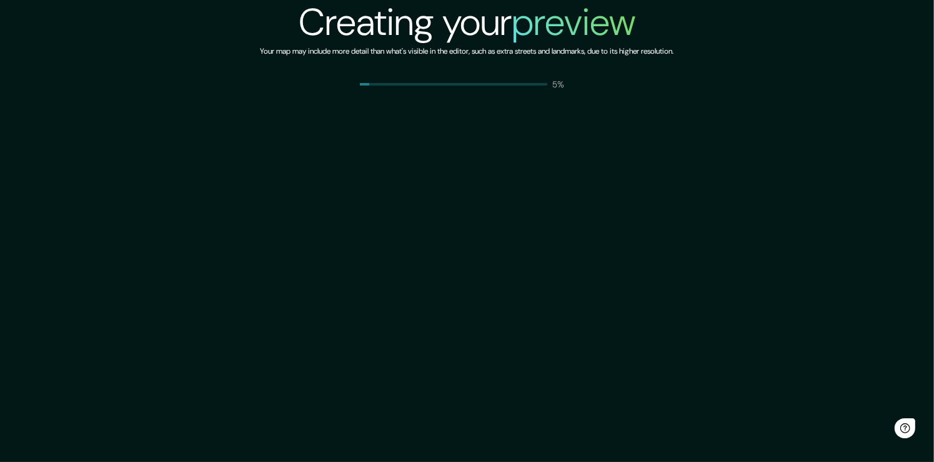
drag, startPoint x: 0, startPoint y: 0, endPoint x: 681, endPoint y: 377, distance: 778.8
click at [681, 377] on div "Creating your preview Your map may include more detail than what's visible in t…" at bounding box center [467, 231] width 934 height 462
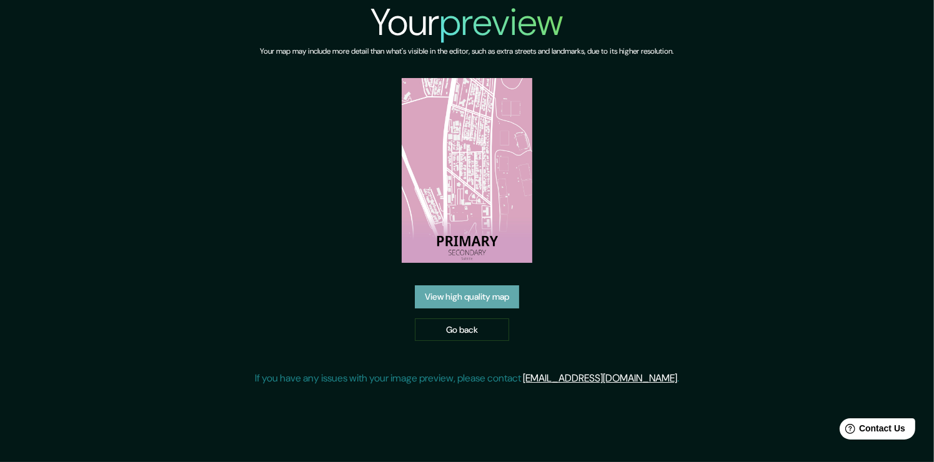
click at [475, 300] on link "View high quality map" at bounding box center [467, 296] width 104 height 23
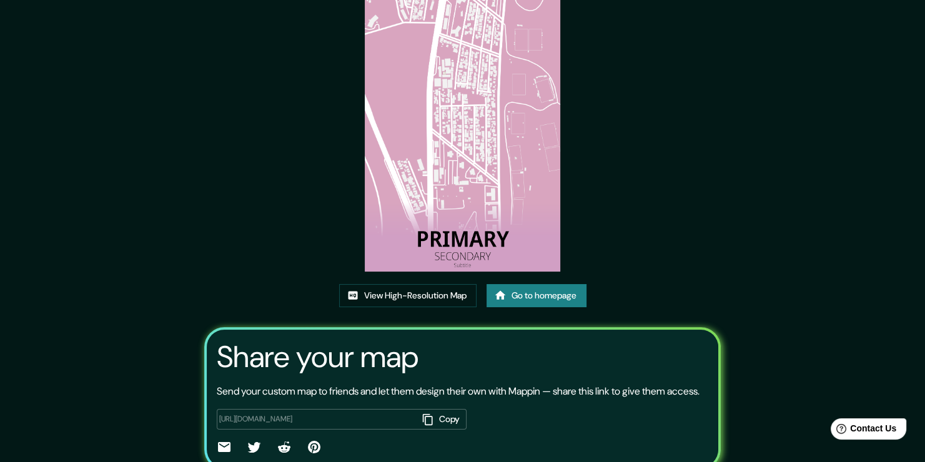
scroll to position [112, 0]
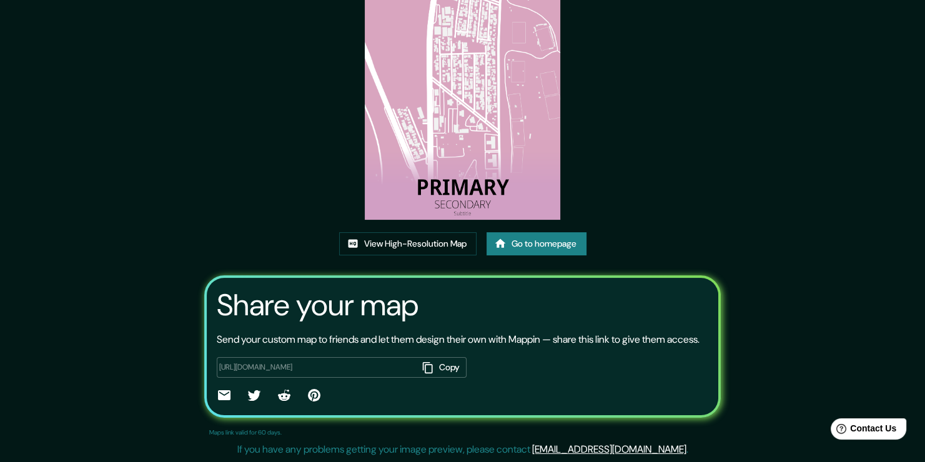
click at [443, 370] on button "Copy" at bounding box center [442, 367] width 49 height 21
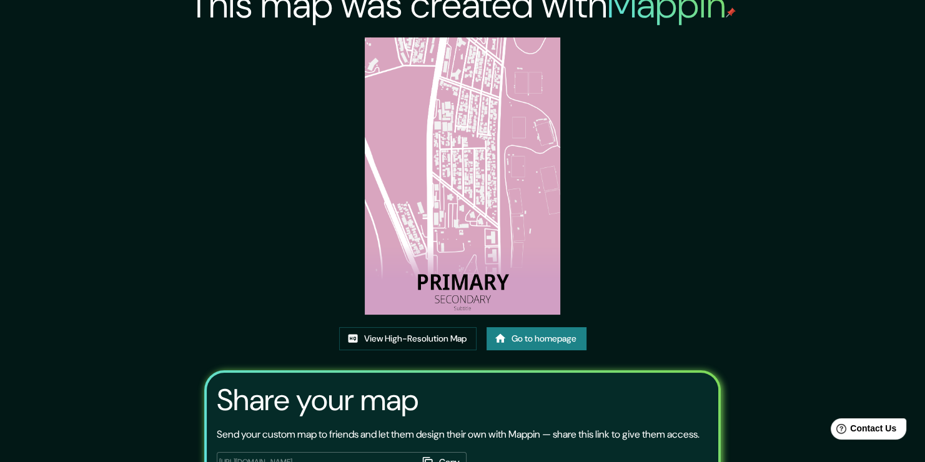
scroll to position [0, 0]
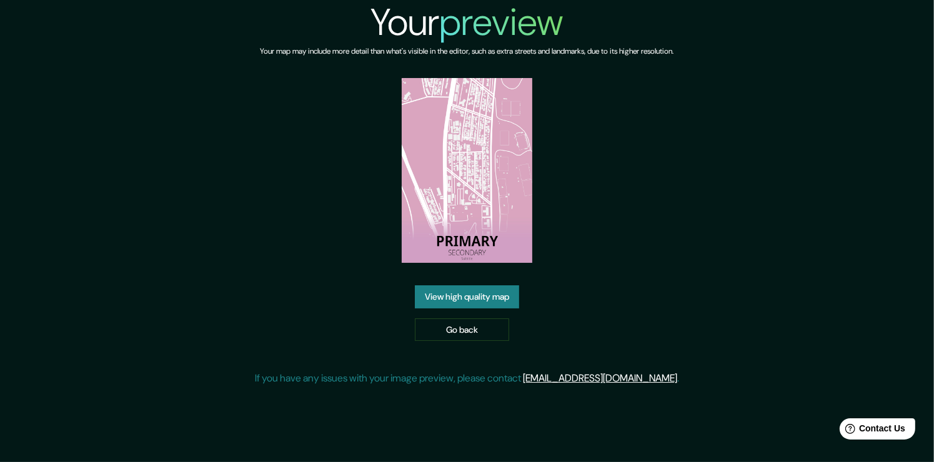
click at [466, 134] on img at bounding box center [467, 170] width 131 height 185
click at [470, 297] on link "View high quality map" at bounding box center [467, 296] width 104 height 23
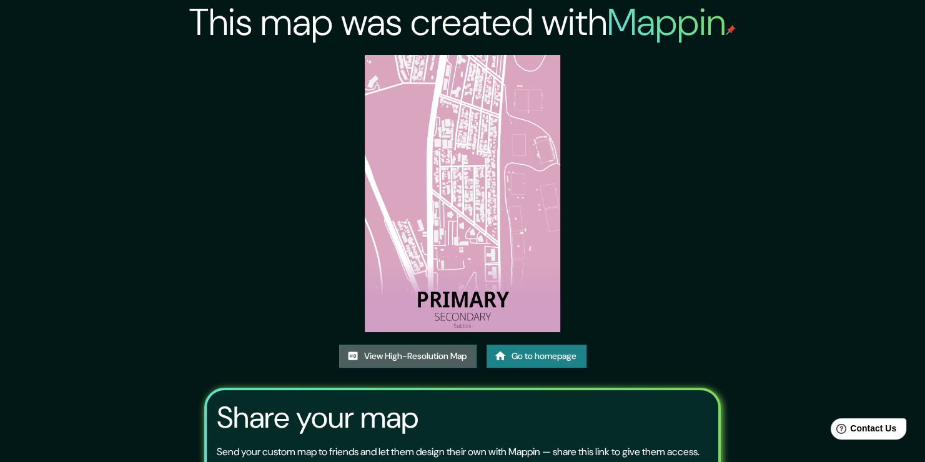
click at [430, 362] on link "View High-Resolution Map" at bounding box center [407, 356] width 137 height 23
